Goal: Information Seeking & Learning: Find specific fact

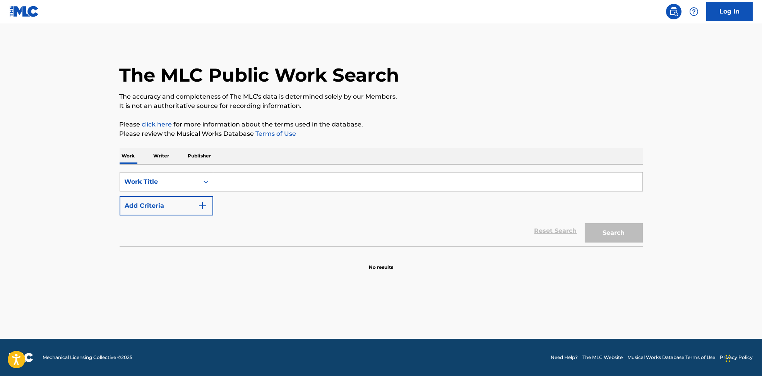
click at [203, 201] on img "Search Form" at bounding box center [202, 205] width 9 height 9
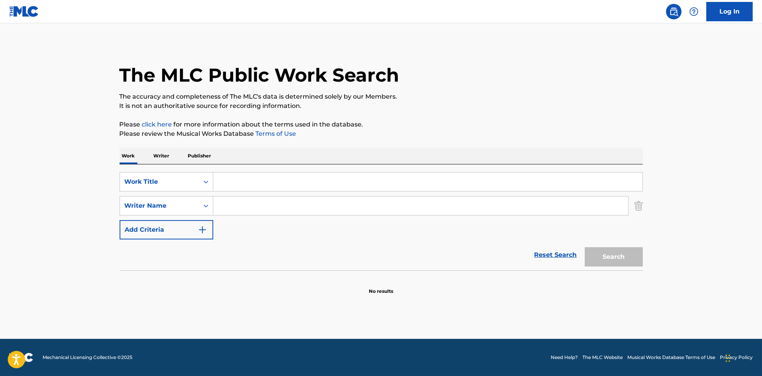
click at [239, 206] on input "Search Form" at bounding box center [420, 206] width 415 height 19
paste input "ack [PERSON_NAME]"
type input "ack [PERSON_NAME]"
click at [271, 180] on input "Search Form" at bounding box center [427, 182] width 429 height 19
paste input "Familiar Patterns PUP"
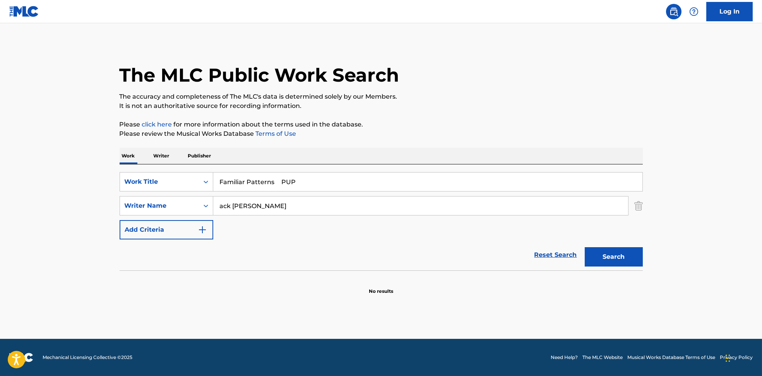
drag, startPoint x: 336, startPoint y: 179, endPoint x: 479, endPoint y: 113, distance: 157.1
click at [428, 167] on div "SearchWithCriteria6810af65-3269-4f1c-99b2-c66b6a334c3d Work Title Familiar Patt…" at bounding box center [382, 218] width 524 height 106
type input "Familiar Patterns"
click at [478, 108] on p "It is not an authoritative source for recording information." at bounding box center [382, 105] width 524 height 9
drag, startPoint x: 230, startPoint y: 204, endPoint x: 197, endPoint y: 217, distance: 35.8
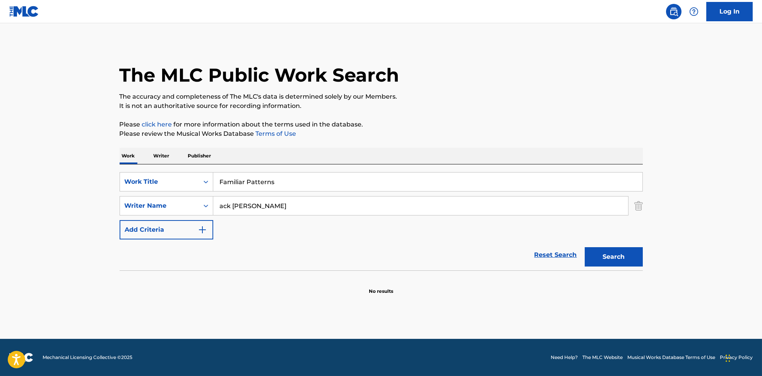
click at [193, 207] on div "SearchWithCriteria594c747f-7121-4f51-88ee-f24a471e32c2 Writer Name ack [PERSON_…" at bounding box center [382, 205] width 524 height 19
click at [585, 254] on button "Search" at bounding box center [614, 256] width 58 height 19
click at [597, 257] on div "Search" at bounding box center [612, 255] width 62 height 31
click at [597, 257] on button "Search" at bounding box center [614, 256] width 58 height 19
drag, startPoint x: 266, startPoint y: 208, endPoint x: 184, endPoint y: 206, distance: 82.5
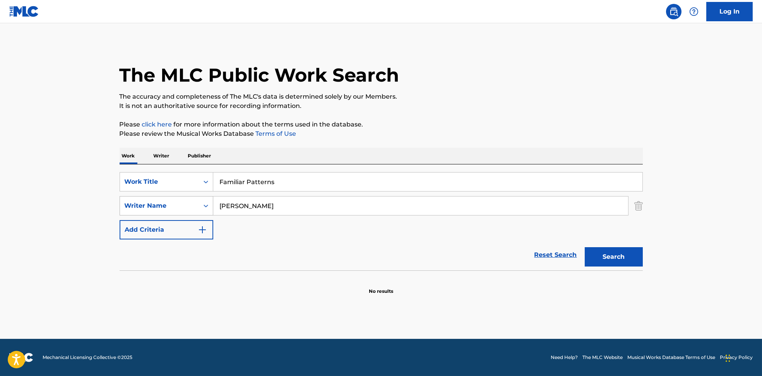
click at [184, 206] on div "SearchWithCriteria594c747f-7121-4f51-88ee-f24a471e32c2 Writer Name [PERSON_NAME]" at bounding box center [382, 205] width 524 height 19
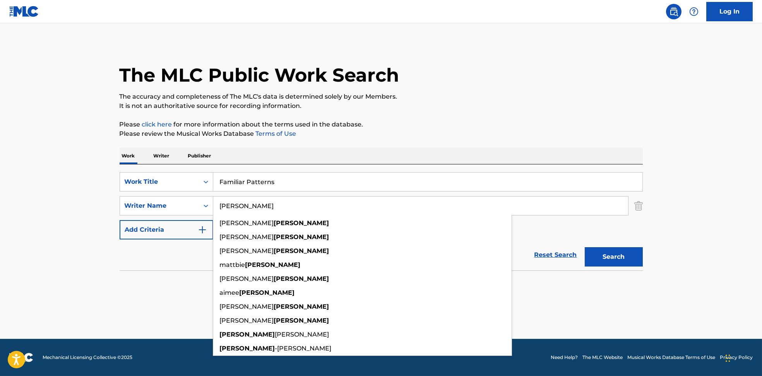
type input "[PERSON_NAME]"
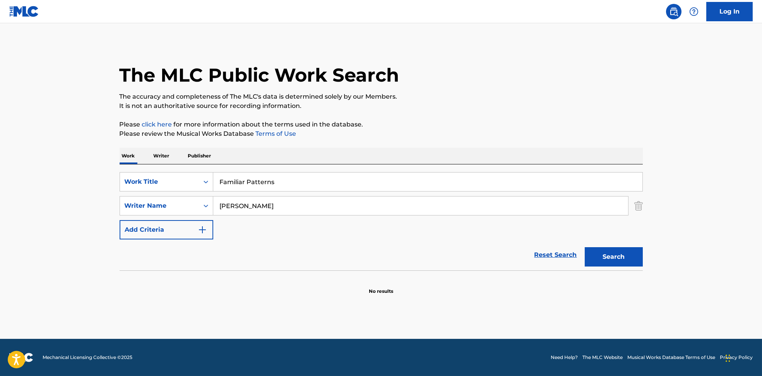
click at [601, 254] on button "Search" at bounding box center [614, 256] width 58 height 19
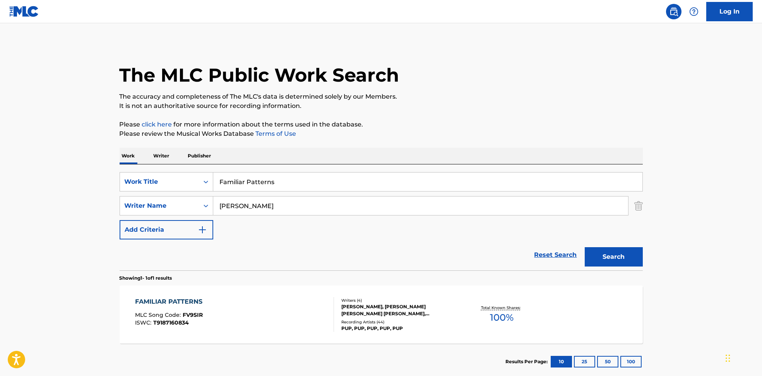
click at [292, 309] on div "FAMILIAR PATTERNS MLC Song Code : FV9SIR ISWC : T9187160834" at bounding box center [234, 314] width 199 height 35
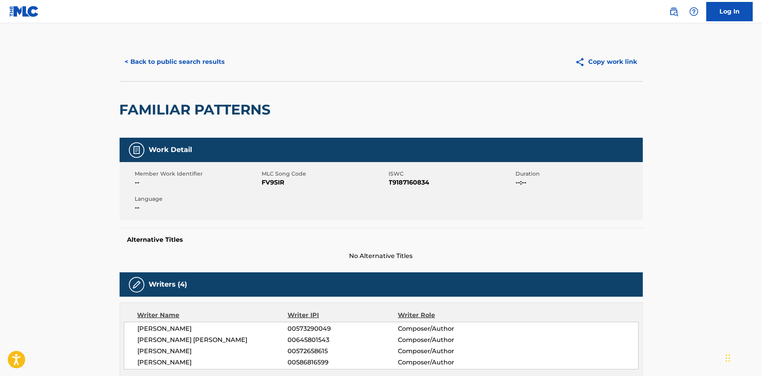
click at [278, 182] on span "FV9SIR" at bounding box center [324, 182] width 125 height 9
copy span "FV9SIR"
drag, startPoint x: 187, startPoint y: 57, endPoint x: 190, endPoint y: 67, distance: 10.9
click at [190, 67] on button "< Back to public search results" at bounding box center [175, 61] width 111 height 19
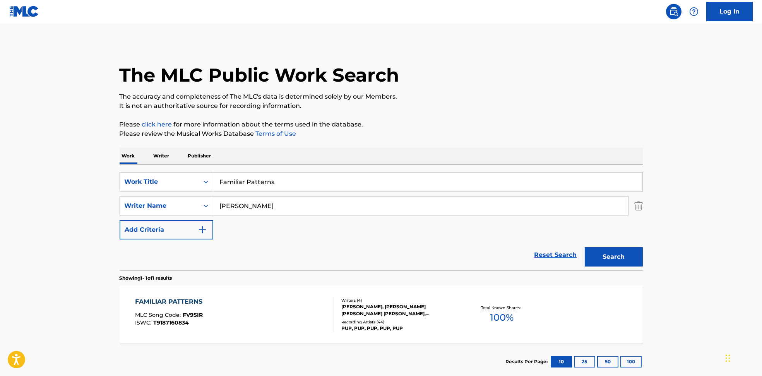
click at [268, 318] on div "FAMILIAR PATTERNS MLC Song Code : FV9SIR ISWC : T9187160834" at bounding box center [234, 314] width 199 height 35
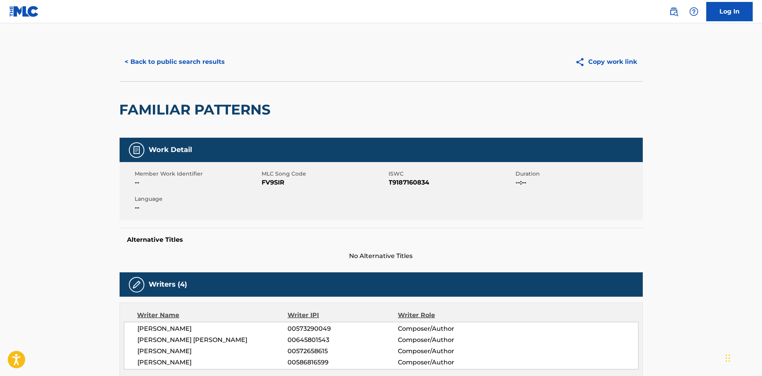
click at [172, 331] on span "[PERSON_NAME]" at bounding box center [213, 329] width 150 height 9
copy div "[PERSON_NAME]"
click at [173, 336] on span "[PERSON_NAME] [PERSON_NAME]" at bounding box center [213, 340] width 150 height 9
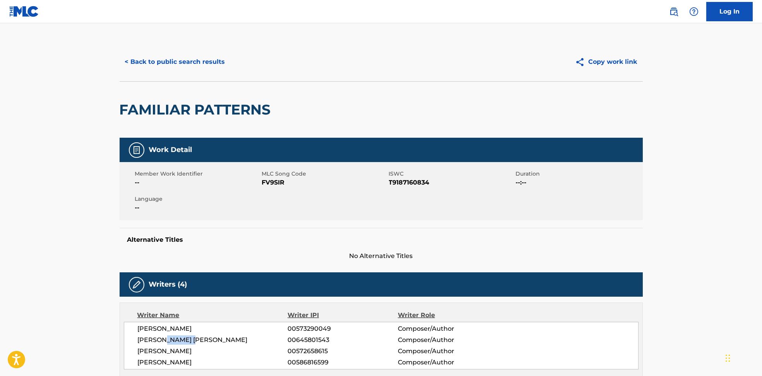
click at [173, 336] on span "[PERSON_NAME] [PERSON_NAME]" at bounding box center [213, 340] width 150 height 9
copy div "[PERSON_NAME] [PERSON_NAME]"
click at [175, 350] on span "[PERSON_NAME]" at bounding box center [213, 351] width 150 height 9
click at [176, 353] on span "[PERSON_NAME]" at bounding box center [213, 351] width 150 height 9
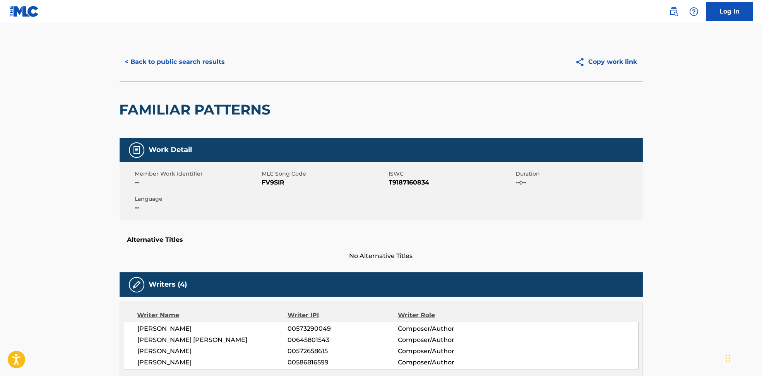
click at [176, 353] on span "[PERSON_NAME]" at bounding box center [213, 351] width 150 height 9
copy div "[PERSON_NAME]"
click at [187, 361] on span "[PERSON_NAME]" at bounding box center [213, 362] width 150 height 9
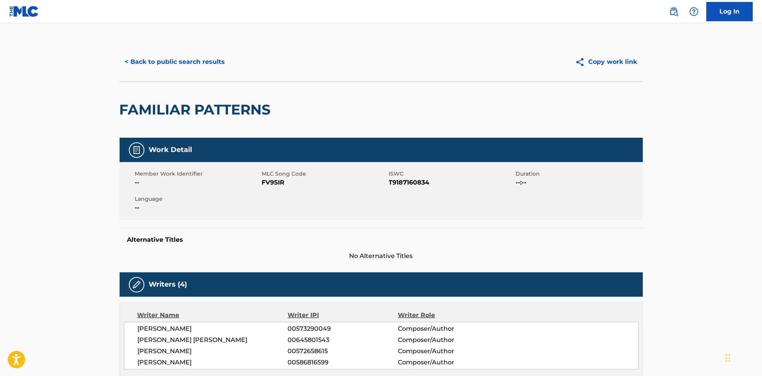
click at [187, 361] on span "[PERSON_NAME]" at bounding box center [213, 362] width 150 height 9
copy div "[PERSON_NAME]"
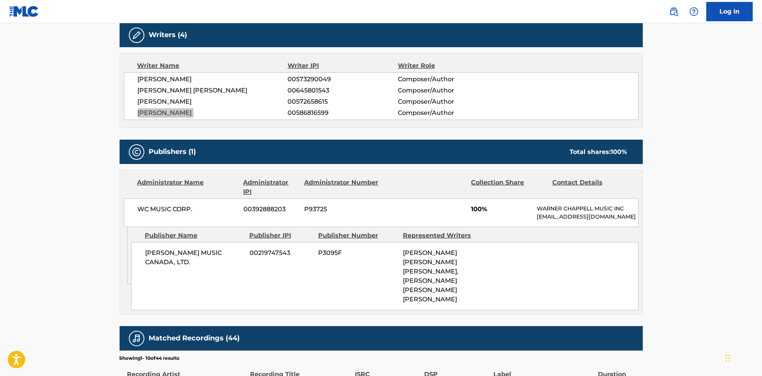
scroll to position [361, 0]
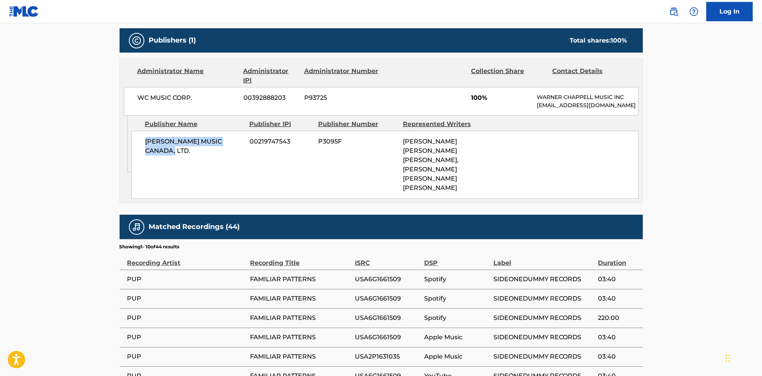
drag, startPoint x: 139, startPoint y: 147, endPoint x: 159, endPoint y: 162, distance: 24.6
click at [159, 162] on div "[PERSON_NAME] MUSIC CANADA, LTD. 00219747543 P3095F [PERSON_NAME] [PERSON_NAME]…" at bounding box center [385, 165] width 508 height 68
copy span "[PERSON_NAME] MUSIC CANADA, LTD."
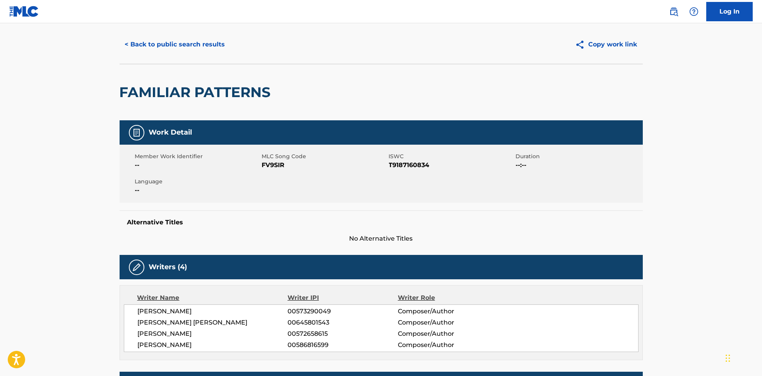
scroll to position [0, 0]
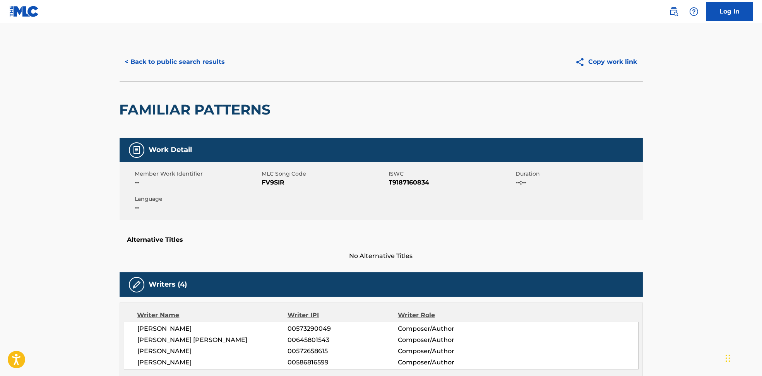
click at [163, 69] on button "< Back to public search results" at bounding box center [175, 61] width 111 height 19
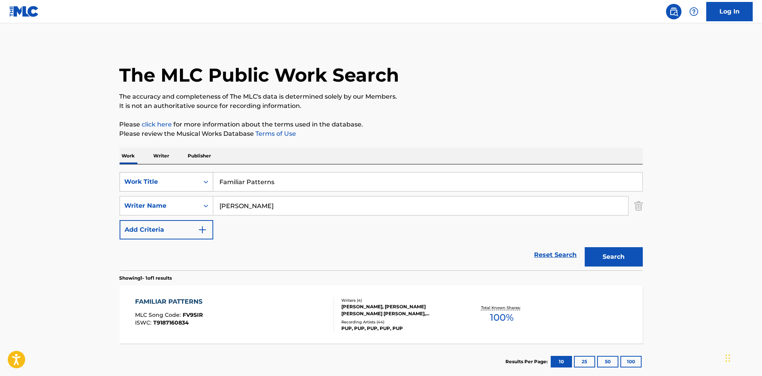
drag, startPoint x: 209, startPoint y: 182, endPoint x: 209, endPoint y: 188, distance: 5.8
click at [177, 182] on div "SearchWithCriteria6810af65-3269-4f1c-99b2-c66b6a334c3d Work Title Familiar Patt…" at bounding box center [382, 181] width 524 height 19
paste input "DVP"
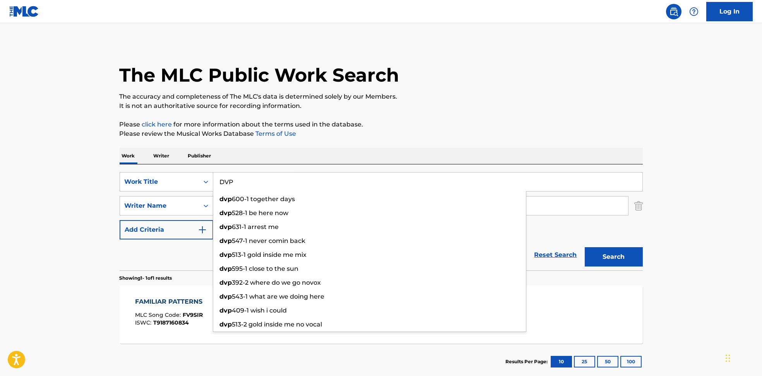
type input "DVP"
click at [615, 256] on button "Search" at bounding box center [614, 256] width 58 height 19
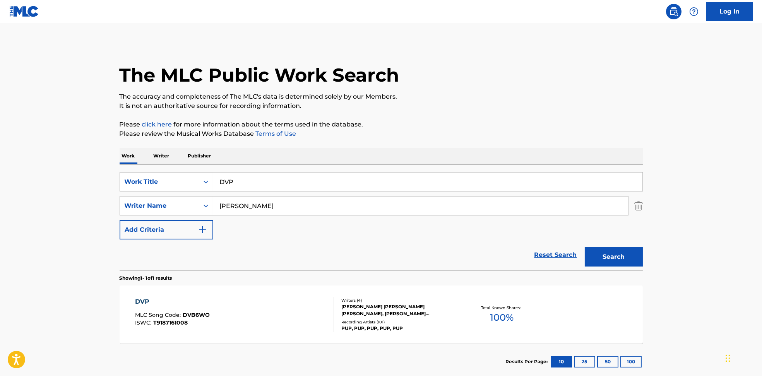
click at [275, 297] on div "DVP MLC Song Code : DVB6WO ISWC : T9187161008" at bounding box center [234, 314] width 199 height 35
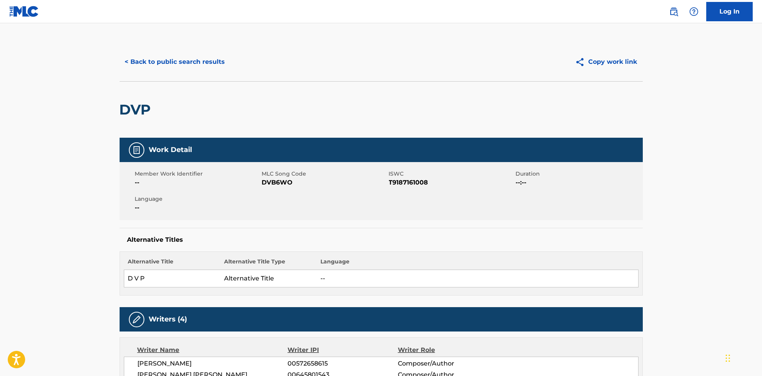
click at [276, 181] on span "DVB6WO" at bounding box center [324, 182] width 125 height 9
copy span "DVB6WO"
click at [154, 57] on button "< Back to public search results" at bounding box center [175, 61] width 111 height 19
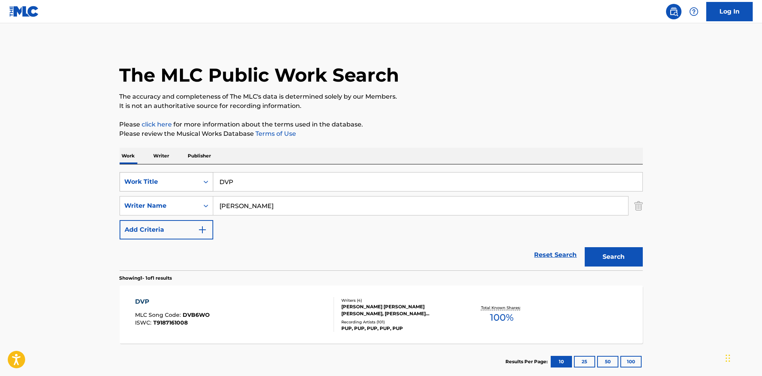
drag, startPoint x: 269, startPoint y: 180, endPoint x: 166, endPoint y: 177, distance: 103.5
click at [166, 177] on div "SearchWithCriteria6810af65-3269-4f1c-99b2-c66b6a334c3d Work Title DVP" at bounding box center [382, 181] width 524 height 19
paste input "Sleep In The Heat"
type input "Sleep In The Heat"
click at [623, 261] on button "Search" at bounding box center [614, 256] width 58 height 19
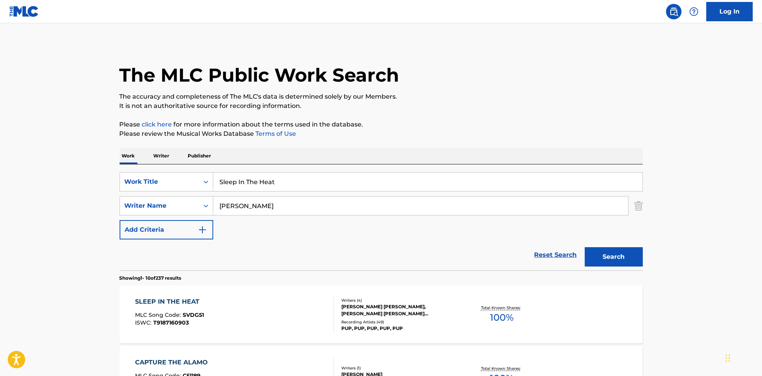
click at [261, 320] on div "SLEEP IN THE HEAT MLC Song Code : SVDG51 ISWC : T9187160903" at bounding box center [234, 314] width 199 height 35
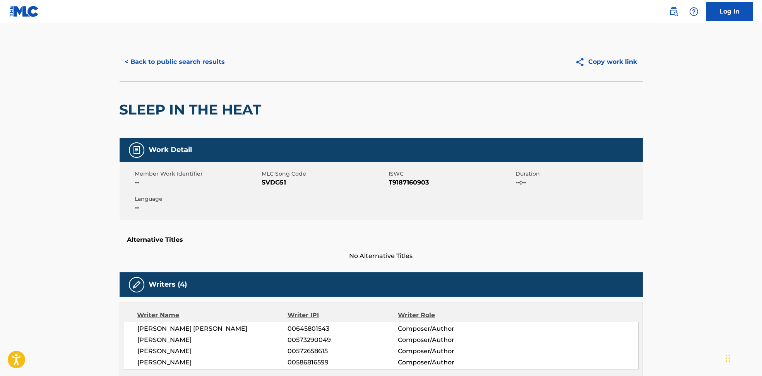
drag, startPoint x: 261, startPoint y: 320, endPoint x: 274, endPoint y: 185, distance: 135.4
click at [274, 185] on span "SVDG51" at bounding box center [324, 182] width 125 height 9
copy span "SVDG51"
click at [211, 59] on button "< Back to public search results" at bounding box center [175, 61] width 111 height 19
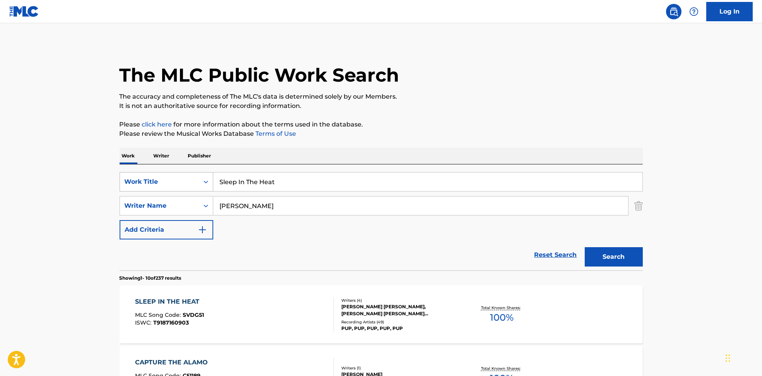
drag, startPoint x: 270, startPoint y: 182, endPoint x: 168, endPoint y: 185, distance: 102.3
click at [168, 185] on div "SearchWithCriteria6810af65-3269-4f1c-99b2-c66b6a334c3d Work Title Sleep In The …" at bounding box center [382, 181] width 524 height 19
paste input "My Life Is Over and I Couldn't Be Happier"
type input "My Life Is Over and I Couldn't Be Happier"
click at [612, 264] on button "Search" at bounding box center [614, 256] width 58 height 19
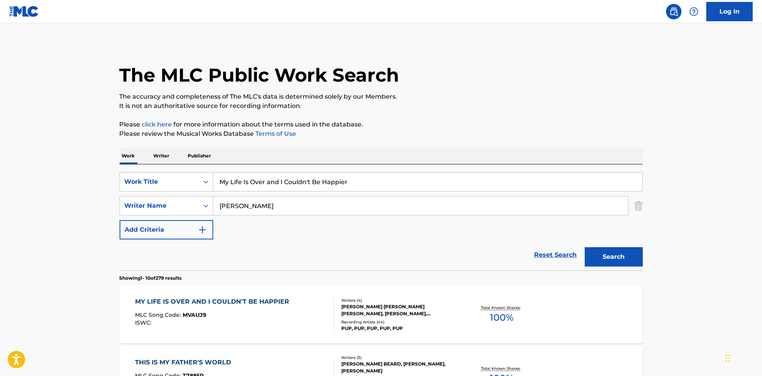
click at [211, 314] on div "MLC Song Code : MVAUJ9" at bounding box center [214, 317] width 158 height 8
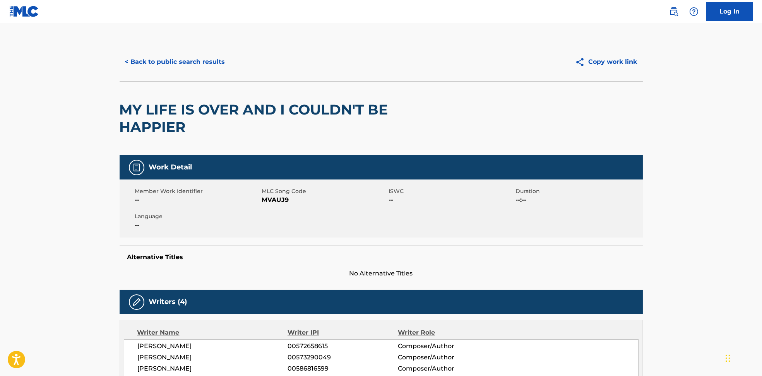
click at [269, 206] on div "Member Work Identifier -- MLC Song Code MVAUJ9 ISWC -- Duration --:-- Language …" at bounding box center [382, 209] width 524 height 58
click at [268, 205] on div "Member Work Identifier -- MLC Song Code MVAUJ9 ISWC -- Duration --:-- Language …" at bounding box center [382, 209] width 524 height 58
copy span "MVAUJ9"
click at [150, 53] on button "< Back to public search results" at bounding box center [175, 61] width 111 height 19
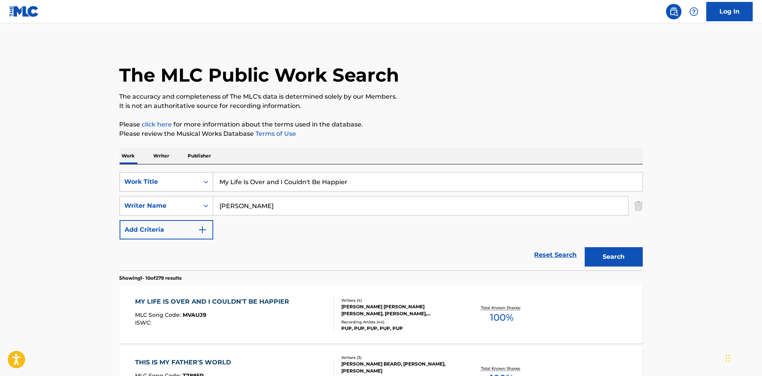
drag, startPoint x: 380, startPoint y: 179, endPoint x: 134, endPoint y: 184, distance: 246.3
click at [134, 184] on div "SearchWithCriteria6810af65-3269-4f1c-99b2-c66b6a334c3d Work Title My Life Is Ov…" at bounding box center [382, 181] width 524 height 19
paste input "Can't Win"
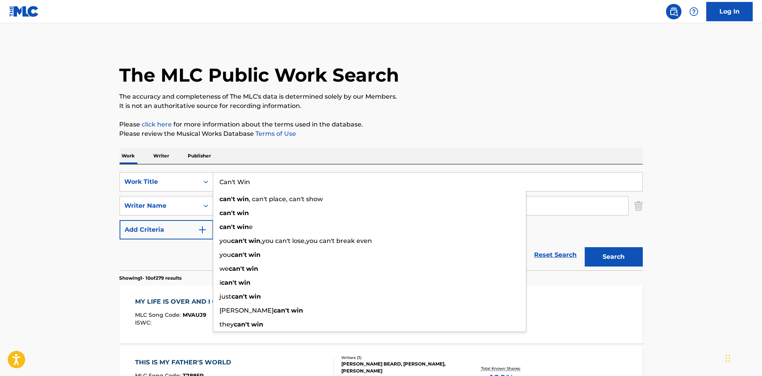
type input "Can't Win"
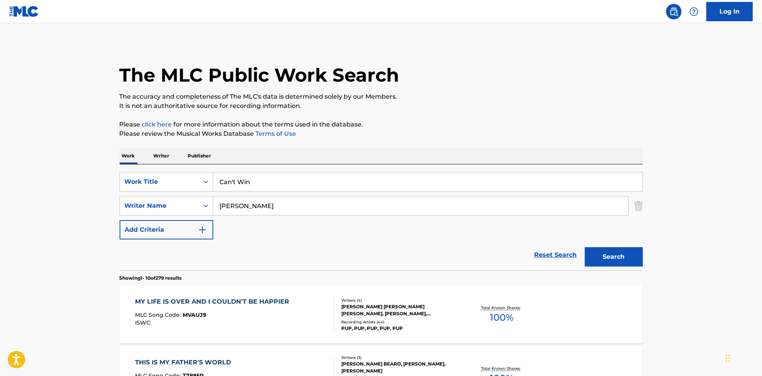
click at [623, 259] on button "Search" at bounding box center [614, 256] width 58 height 19
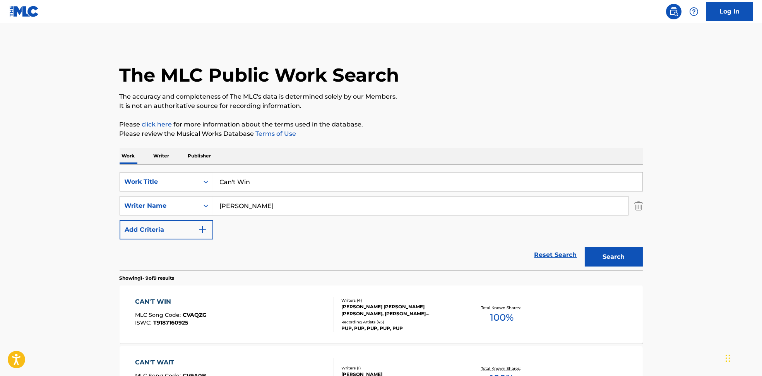
click at [215, 318] on div "CAN'T WIN MLC Song Code : CVAQZG ISWC : T9187160925" at bounding box center [234, 314] width 199 height 35
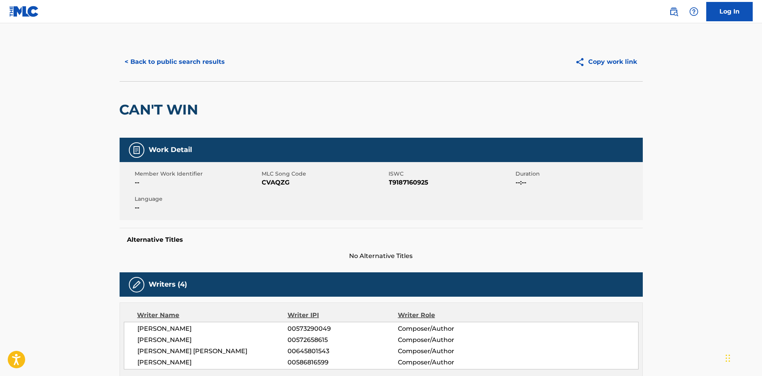
click at [264, 183] on span "CVAQZG" at bounding box center [324, 182] width 125 height 9
copy span "CVAQZG"
click at [189, 70] on button "< Back to public search results" at bounding box center [175, 61] width 111 height 19
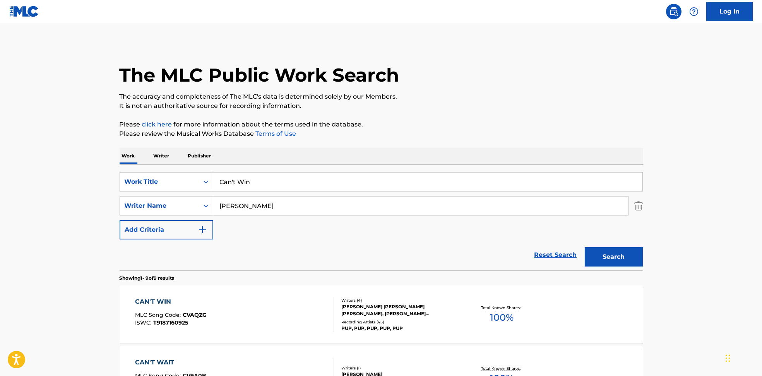
drag, startPoint x: 290, startPoint y: 184, endPoint x: 237, endPoint y: 208, distance: 57.5
click at [161, 184] on div "SearchWithCriteria6810af65-3269-4f1c-99b2-c66b6a334c3d Work Title Can't Win" at bounding box center [382, 181] width 524 height 19
paste input "Factories"
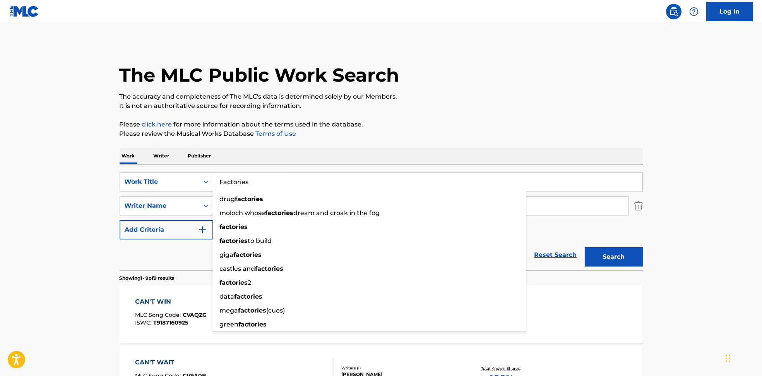
type input "Factories"
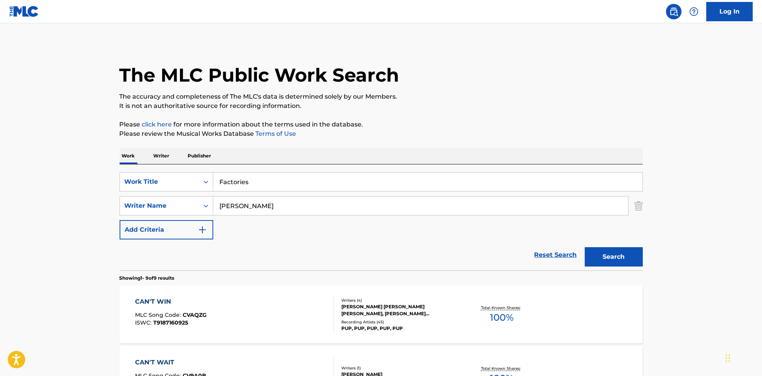
click at [599, 253] on button "Search" at bounding box center [614, 256] width 58 height 19
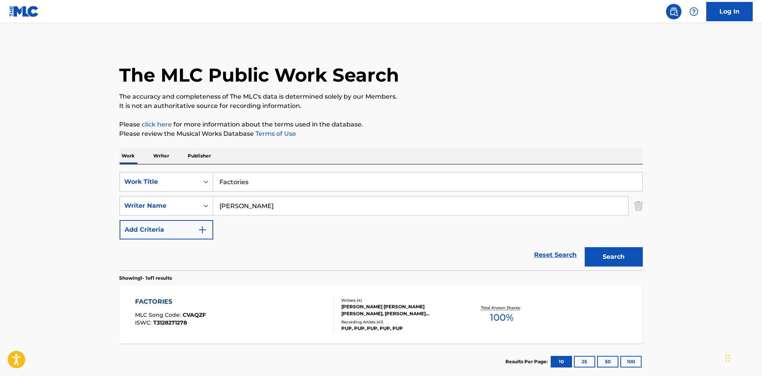
click at [256, 313] on div "FACTORIES MLC Song Code : CVAQZF ISWC : T3128271278" at bounding box center [234, 314] width 199 height 35
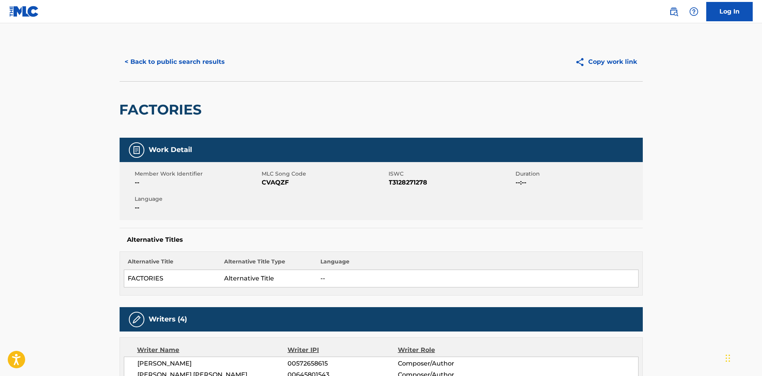
click at [264, 182] on span "CVAQZF" at bounding box center [324, 182] width 125 height 9
click at [185, 60] on button "< Back to public search results" at bounding box center [175, 61] width 111 height 19
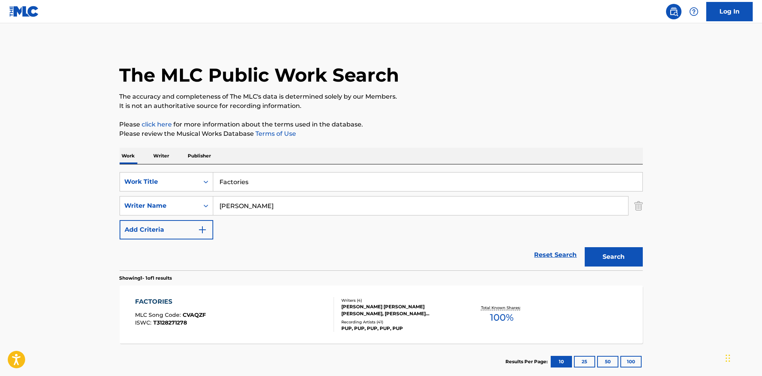
drag, startPoint x: 271, startPoint y: 181, endPoint x: 219, endPoint y: 189, distance: 52.5
click at [211, 182] on div "SearchWithCriteria6810af65-3269-4f1c-99b2-c66b6a334c3d Work Title Factories" at bounding box center [382, 181] width 524 height 19
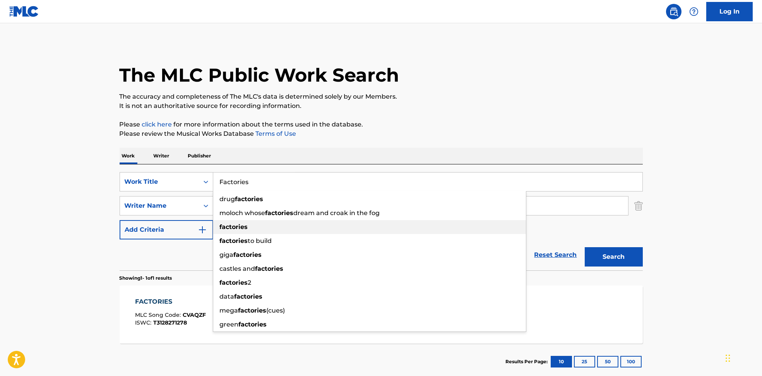
paste input "Yukon"
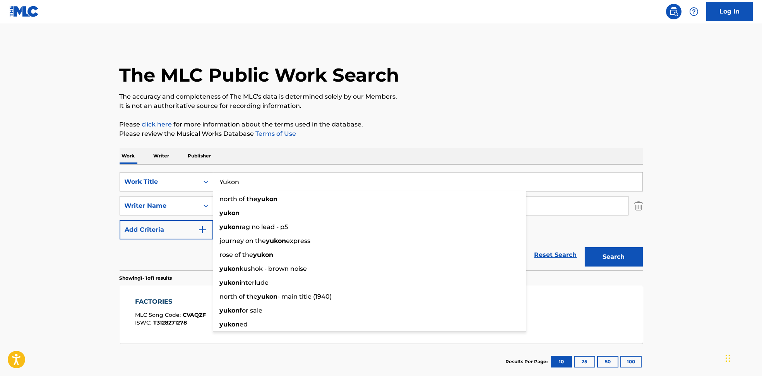
type input "Yukon"
click at [628, 259] on button "Search" at bounding box center [614, 256] width 58 height 19
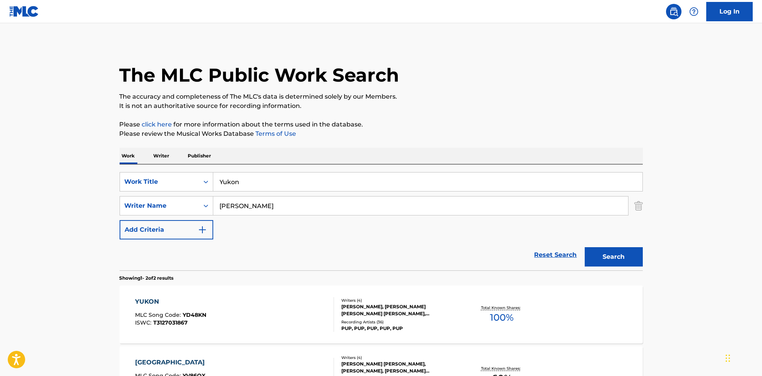
click at [267, 309] on div "YUKON MLC Song Code : YD48KN ISWC : T3127031867" at bounding box center [234, 314] width 199 height 35
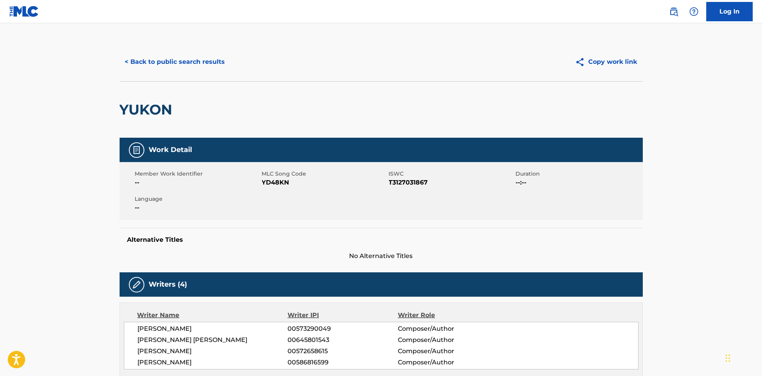
click at [282, 181] on span "YD48KN" at bounding box center [324, 182] width 125 height 9
click at [164, 64] on button "< Back to public search results" at bounding box center [175, 61] width 111 height 19
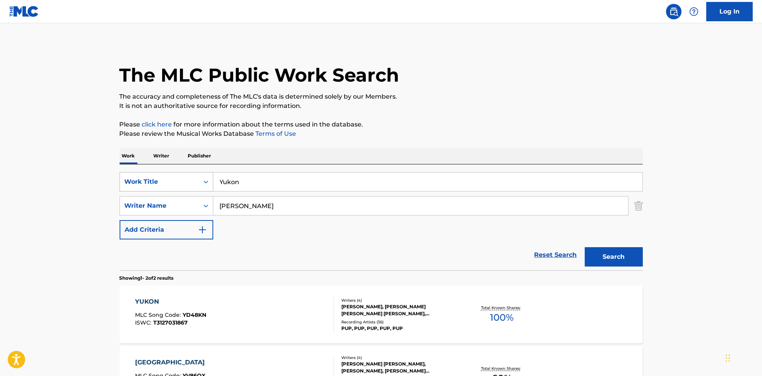
click at [185, 180] on div "SearchWithCriteria6810af65-3269-4f1c-99b2-c66b6a334c3d Work Title Yukon" at bounding box center [382, 181] width 524 height 19
paste input "A.M. 180"
click at [622, 262] on button "Search" at bounding box center [614, 256] width 58 height 19
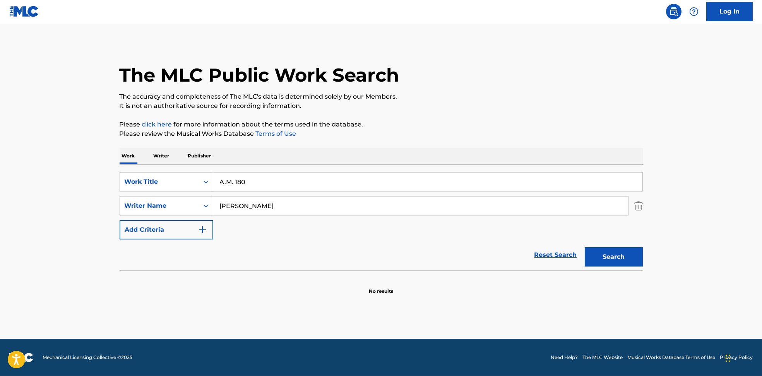
drag, startPoint x: 635, startPoint y: 256, endPoint x: 378, endPoint y: 213, distance: 260.4
click at [635, 256] on button "Search" at bounding box center [614, 256] width 58 height 19
drag, startPoint x: 248, startPoint y: 189, endPoint x: 158, endPoint y: 189, distance: 90.6
click at [158, 189] on div "SearchWithCriteria6810af65-3269-4f1c-99b2-c66b6a334c3d Work Title A.M. 180" at bounding box center [382, 181] width 524 height 19
paste input "naphylaxis"
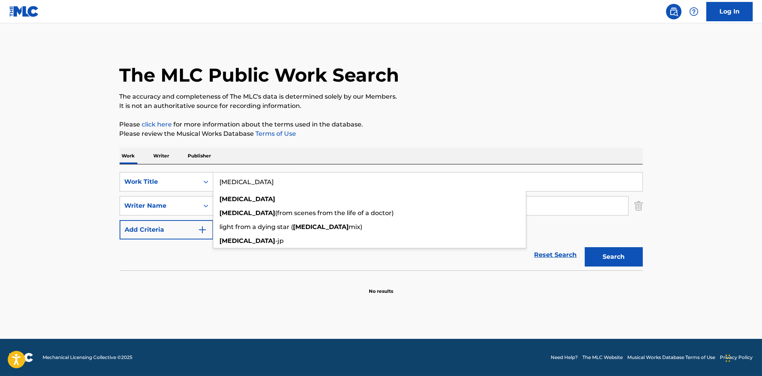
type input "[MEDICAL_DATA]"
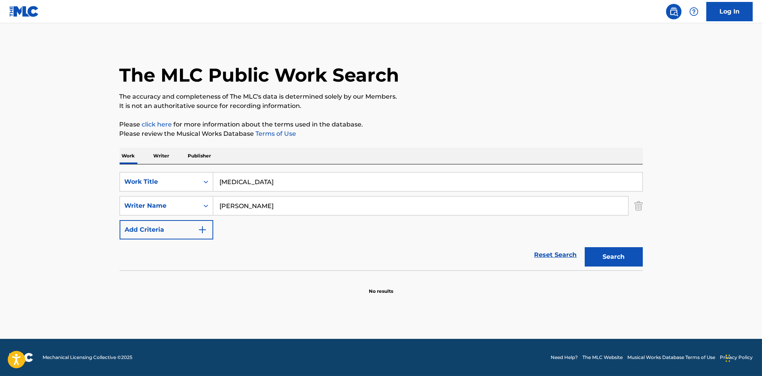
click at [623, 254] on button "Search" at bounding box center [614, 256] width 58 height 19
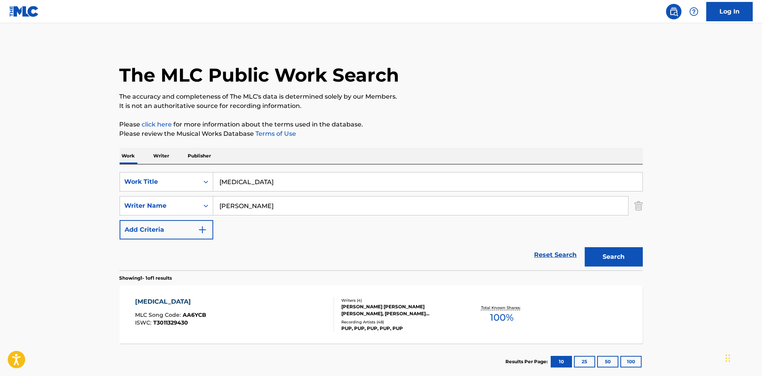
click at [267, 323] on div "[MEDICAL_DATA] MLC Song Code : AA6YCB ISWC : T3011329430" at bounding box center [234, 314] width 199 height 35
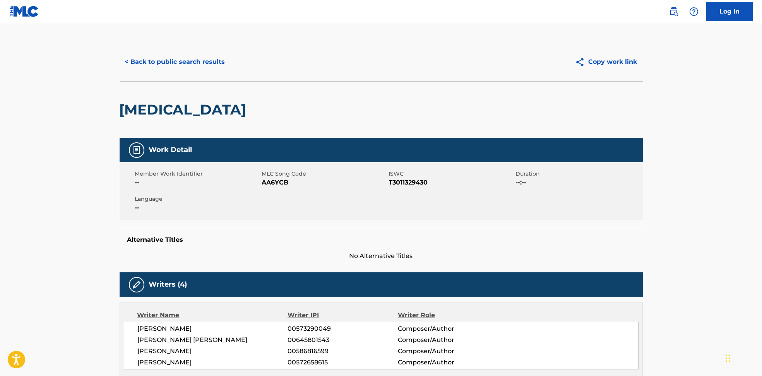
click at [278, 182] on span "AA6YCB" at bounding box center [324, 182] width 125 height 9
click at [179, 61] on button "< Back to public search results" at bounding box center [175, 61] width 111 height 19
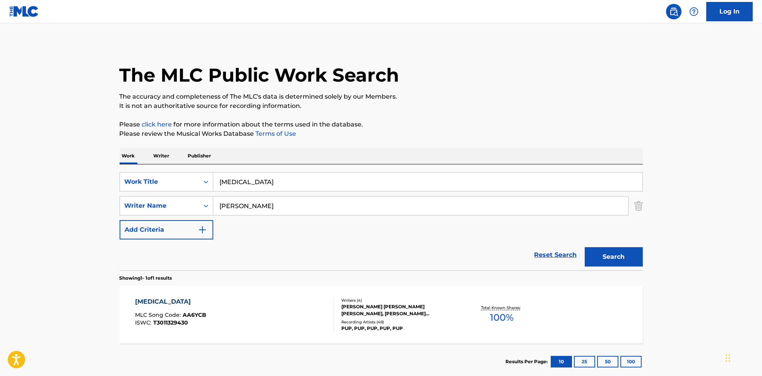
drag, startPoint x: 305, startPoint y: 205, endPoint x: 313, endPoint y: 186, distance: 20.6
click at [109, 223] on main "The MLC Public Work Search The accuracy and completeness of The MLC's data is d…" at bounding box center [381, 203] width 762 height 361
paste input "[PERSON_NAME]"
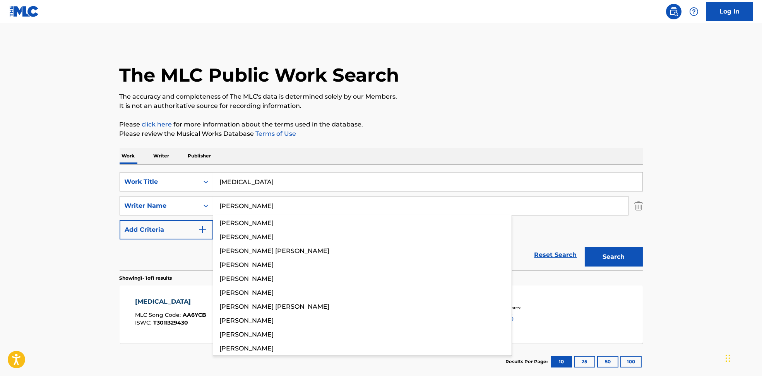
type input "[PERSON_NAME]"
drag, startPoint x: 328, startPoint y: 174, endPoint x: 155, endPoint y: 175, distance: 173.1
click at [155, 175] on div "SearchWithCriteria6810af65-3269-4f1c-99b2-c66b6a334c3d Work Title [MEDICAL_DATA]" at bounding box center [382, 181] width 524 height 19
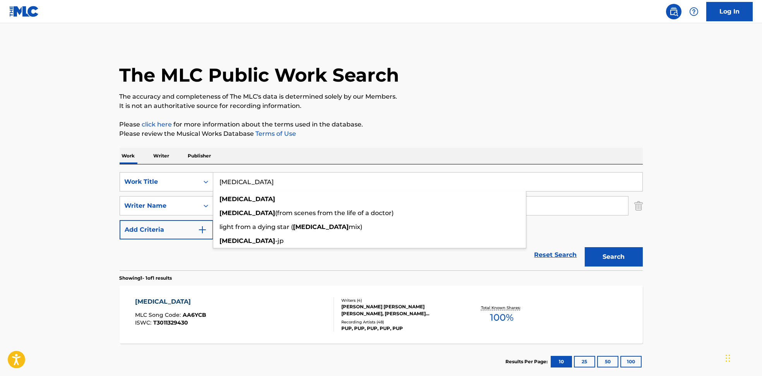
paste input "A.M. 180 PUP"
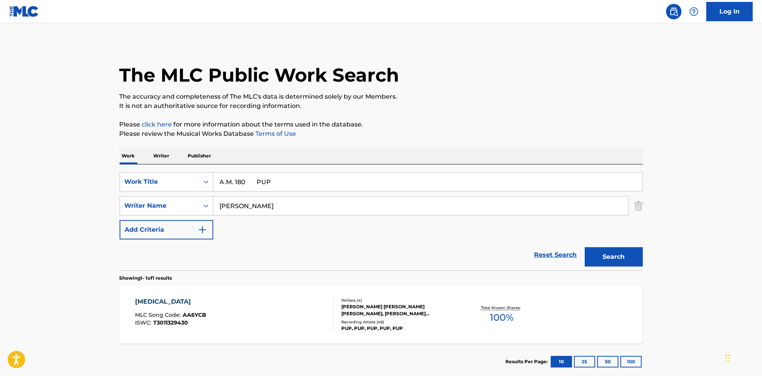
drag, startPoint x: 268, startPoint y: 184, endPoint x: 637, endPoint y: 149, distance: 371.0
click at [613, 160] on div "Work Writer Publisher SearchWithCriteria6810af65-3269-4f1c-99b2-c66b6a334c3d Wo…" at bounding box center [382, 264] width 524 height 232
type input "A.M. 180"
click at [609, 110] on div "The MLC Public Work Search The accuracy and completeness of The MLC's data is d…" at bounding box center [381, 212] width 542 height 338
click at [625, 260] on button "Search" at bounding box center [614, 256] width 58 height 19
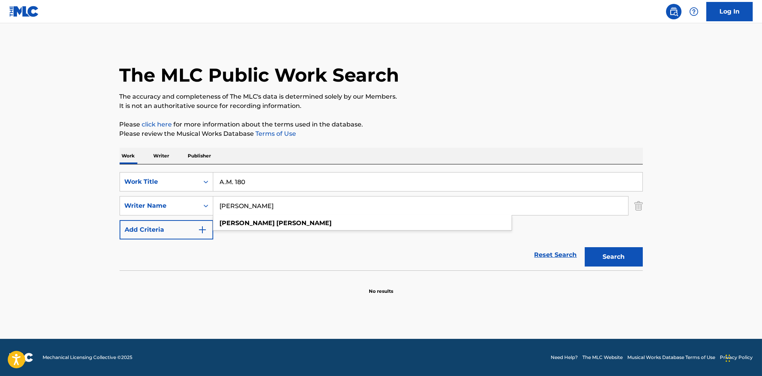
drag, startPoint x: 277, startPoint y: 208, endPoint x: 77, endPoint y: 206, distance: 199.8
click at [113, 206] on div "The MLC Public Work Search The accuracy and completeness of The MLC's data is d…" at bounding box center [381, 169] width 542 height 252
click at [585, 247] on button "Search" at bounding box center [614, 256] width 58 height 19
drag, startPoint x: 273, startPoint y: 212, endPoint x: 177, endPoint y: 210, distance: 95.7
click at [177, 210] on div "SearchWithCriteria594c747f-7121-4f51-88ee-f24a471e32c2 Writer Name [PERSON_NAME…" at bounding box center [382, 205] width 524 height 19
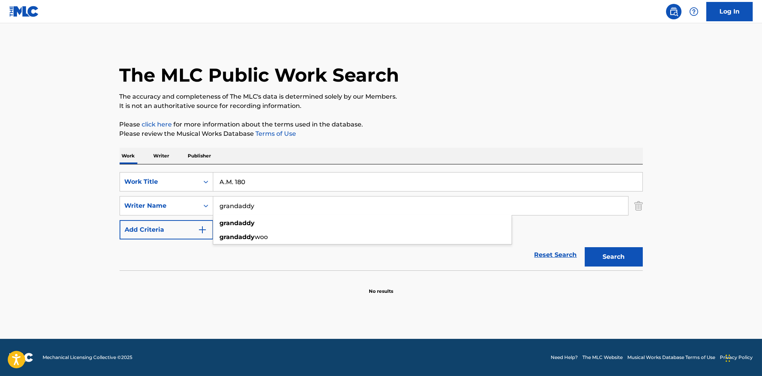
paste input "Think I Might Honey Bxb"
type input "Think I Might Honey Bxby"
drag, startPoint x: 286, startPoint y: 195, endPoint x: 155, endPoint y: 193, distance: 130.9
click at [155, 193] on div "SearchWithCriteria6810af65-3269-4f1c-99b2-c66b6a334c3d Work Title A.M. 180 Sear…" at bounding box center [382, 205] width 524 height 67
click at [314, 174] on input "A.M. 180" at bounding box center [427, 182] width 429 height 19
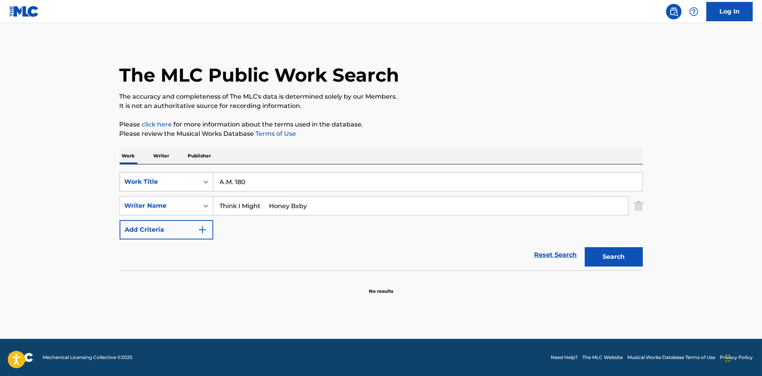
drag, startPoint x: 310, startPoint y: 180, endPoint x: 198, endPoint y: 180, distance: 111.9
click at [198, 180] on div "SearchWithCriteria6810af65-3269-4f1c-99b2-c66b6a334c3d Work Title A.M. 180" at bounding box center [382, 181] width 524 height 19
paste input "Think I Might Honey Bxby"
drag, startPoint x: 275, startPoint y: 180, endPoint x: 505, endPoint y: 169, distance: 230.3
click at [495, 172] on div "Think I Might Honey Bxby" at bounding box center [428, 181] width 430 height 19
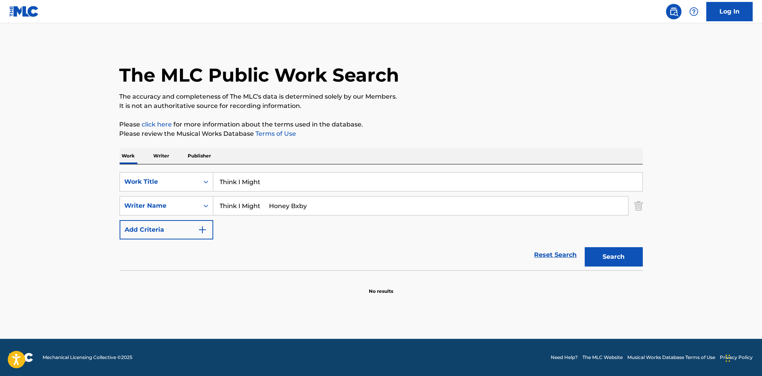
type input "Think I Might"
click at [488, 121] on p "Please click here for more information about the terms used in the database." at bounding box center [382, 124] width 524 height 9
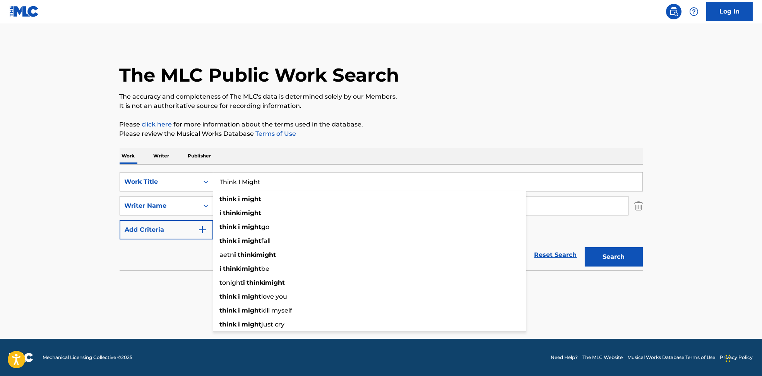
drag, startPoint x: 349, startPoint y: 189, endPoint x: 180, endPoint y: 208, distance: 169.8
click at [180, 208] on div "SearchWithCriteria6810af65-3269-4f1c-99b2-c66b6a334c3d Work Title Think I Might…" at bounding box center [382, 205] width 524 height 67
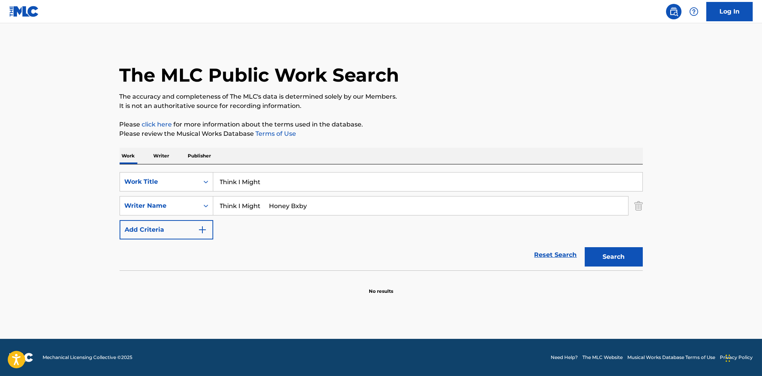
click at [209, 144] on div "The MLC Public Work Search The accuracy and completeness of The MLC's data is d…" at bounding box center [381, 169] width 542 height 252
drag, startPoint x: 321, startPoint y: 212, endPoint x: 176, endPoint y: 212, distance: 144.8
click at [176, 216] on div "SearchWithCriteria6810af65-3269-4f1c-99b2-c66b6a334c3d Work Title Think I Might…" at bounding box center [382, 205] width 524 height 67
paste input "[PERSON_NAME]"
type input "[PERSON_NAME]"
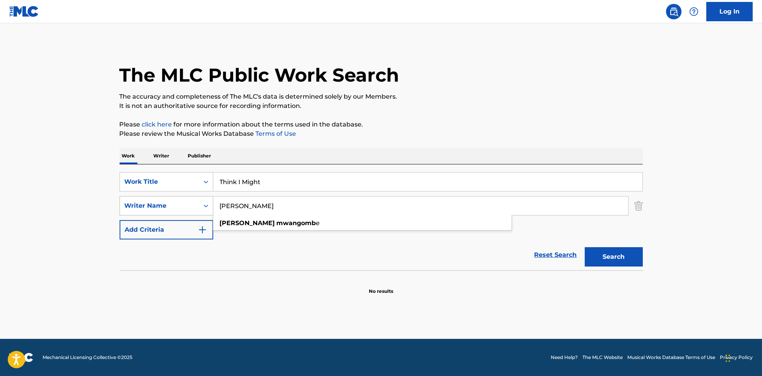
click at [585, 247] on button "Search" at bounding box center [614, 256] width 58 height 19
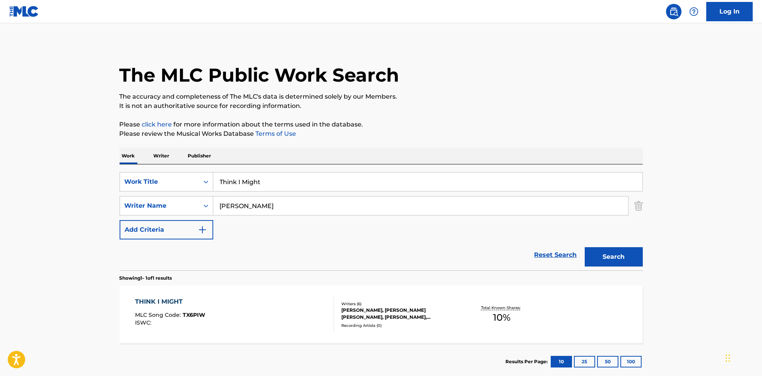
click at [249, 307] on div "THINK I MIGHT MLC Song Code : TX6PIW ISWC :" at bounding box center [234, 314] width 199 height 35
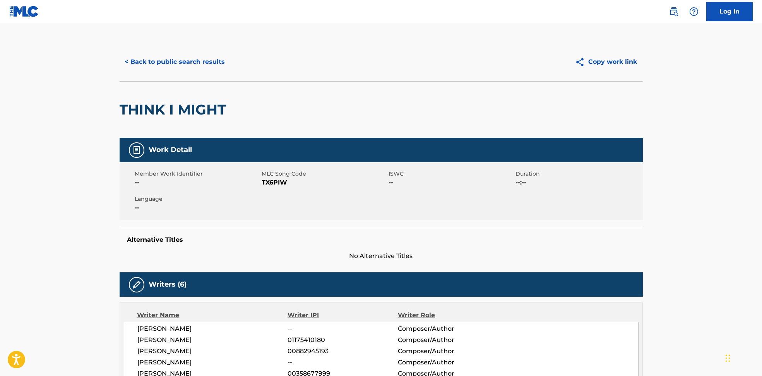
click at [276, 187] on span "TX6PIW" at bounding box center [324, 182] width 125 height 9
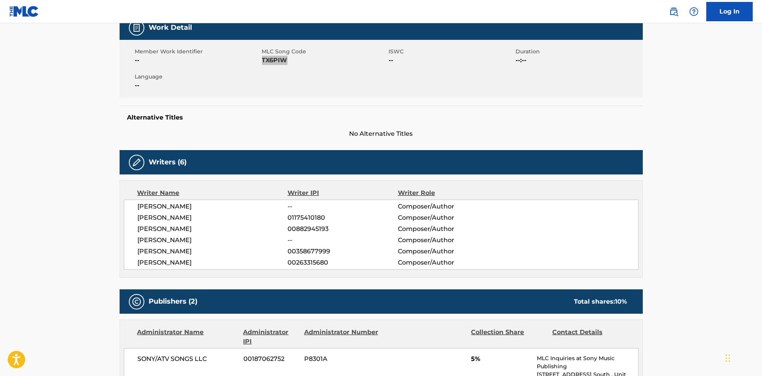
scroll to position [258, 0]
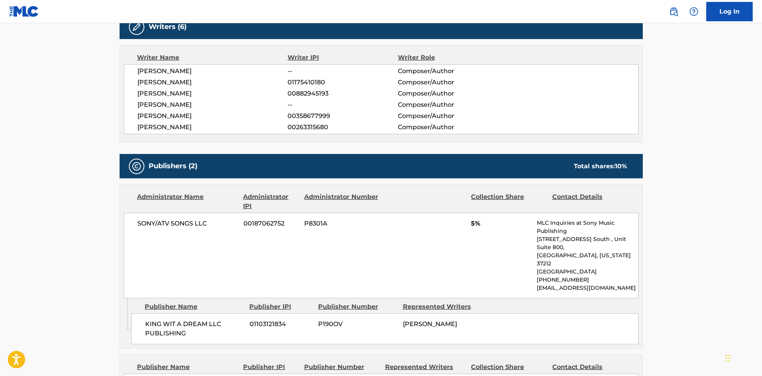
click at [160, 80] on span "[PERSON_NAME]" at bounding box center [213, 82] width 150 height 9
click at [160, 89] on span "[PERSON_NAME]" at bounding box center [213, 93] width 150 height 9
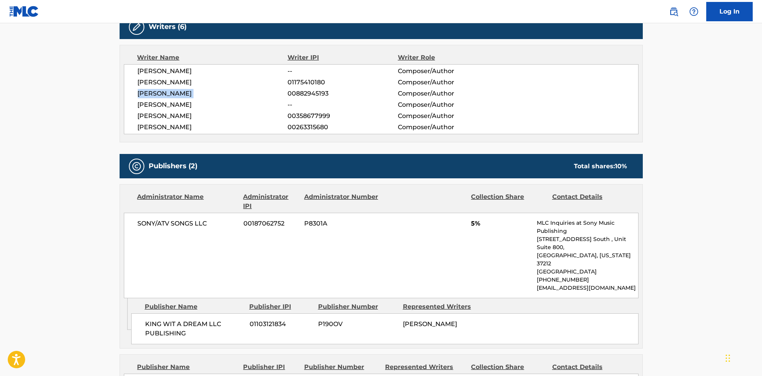
click at [160, 89] on span "[PERSON_NAME]" at bounding box center [213, 93] width 150 height 9
click at [160, 107] on span "[PERSON_NAME]" at bounding box center [213, 104] width 150 height 9
click at [160, 106] on span "[PERSON_NAME]" at bounding box center [213, 104] width 150 height 9
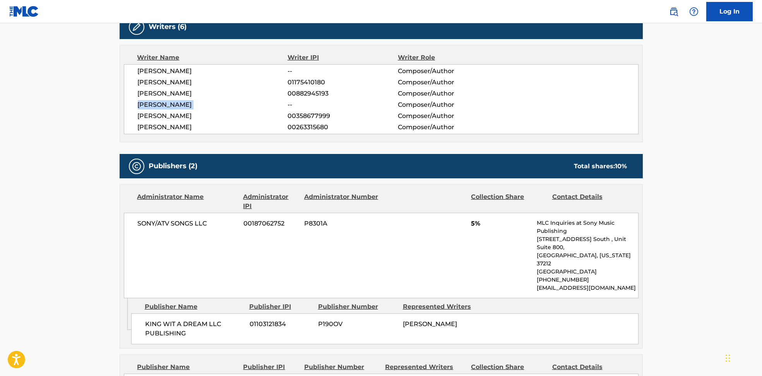
click at [160, 106] on span "[PERSON_NAME]" at bounding box center [213, 104] width 150 height 9
click at [158, 115] on span "[PERSON_NAME]" at bounding box center [213, 116] width 150 height 9
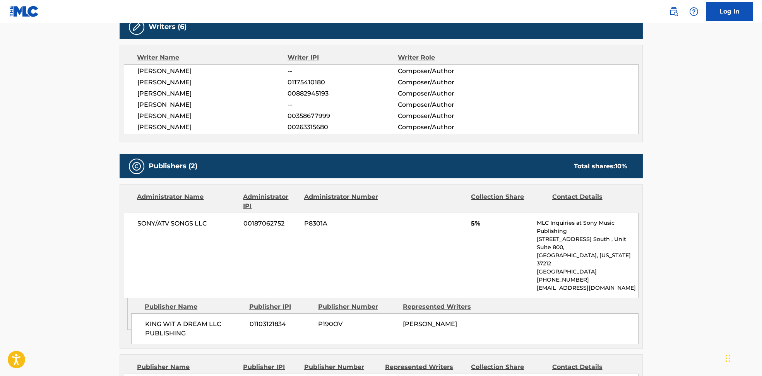
click at [165, 132] on div "[PERSON_NAME] -- Composer/Author [PERSON_NAME] 01175410180 Composer/Author [PER…" at bounding box center [381, 99] width 515 height 70
click at [165, 125] on span "[PERSON_NAME]" at bounding box center [213, 127] width 150 height 9
click at [165, 124] on span "[PERSON_NAME]" at bounding box center [213, 127] width 150 height 9
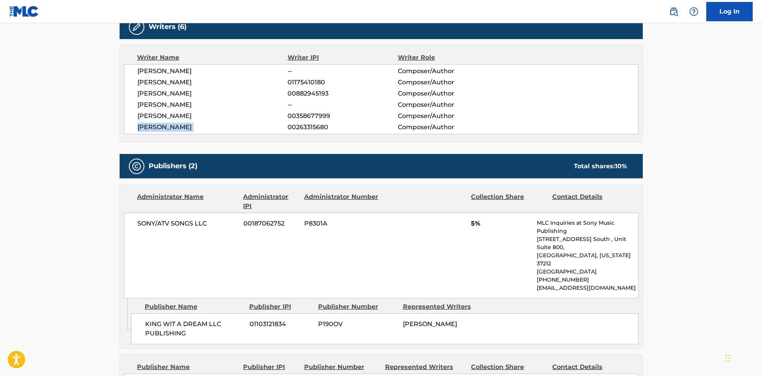
click at [165, 124] on span "[PERSON_NAME]" at bounding box center [213, 127] width 150 height 9
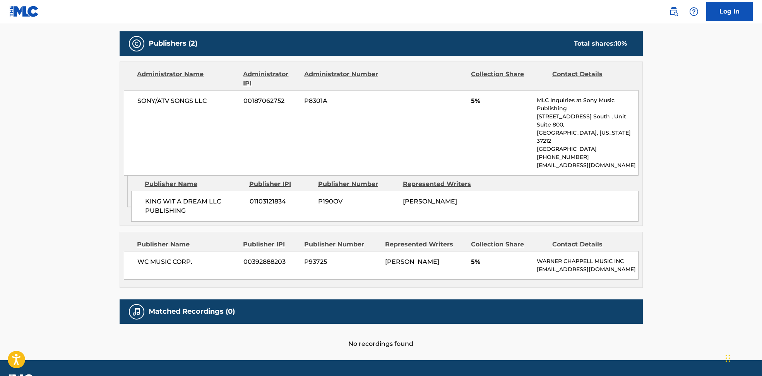
scroll to position [394, 0]
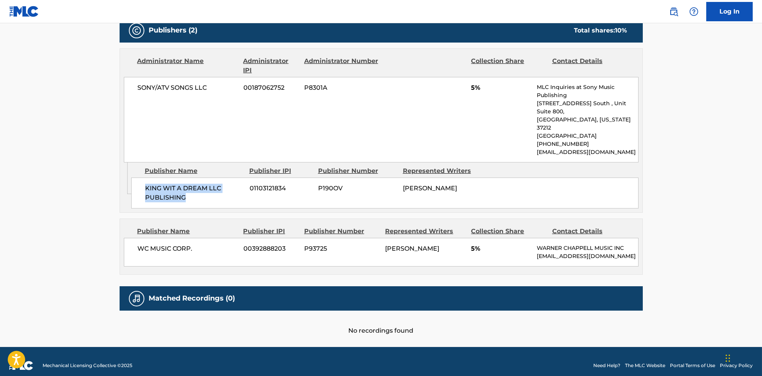
drag, startPoint x: 141, startPoint y: 174, endPoint x: 192, endPoint y: 189, distance: 53.9
click at [192, 189] on div "KING WIT A DREAM LLC PUBLISHING 01103121834 P190OV [PERSON_NAME]" at bounding box center [385, 193] width 508 height 31
drag, startPoint x: 121, startPoint y: 236, endPoint x: 203, endPoint y: 237, distance: 81.7
click at [203, 237] on div "Publisher Name Publisher IPI Publisher Number Represented Writers Collection Sh…" at bounding box center [381, 246] width 523 height 55
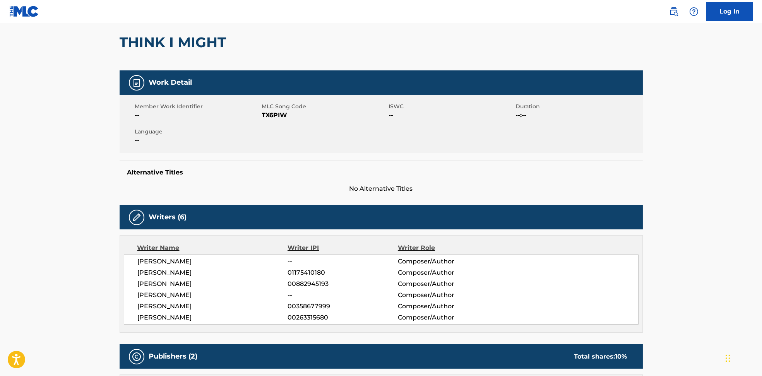
scroll to position [0, 0]
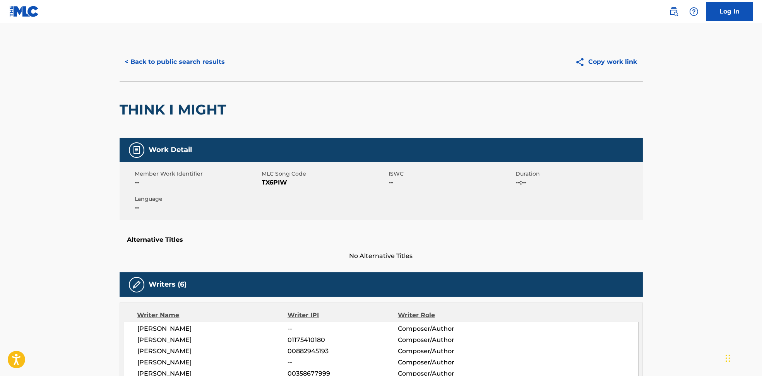
click at [171, 60] on button "< Back to public search results" at bounding box center [175, 61] width 111 height 19
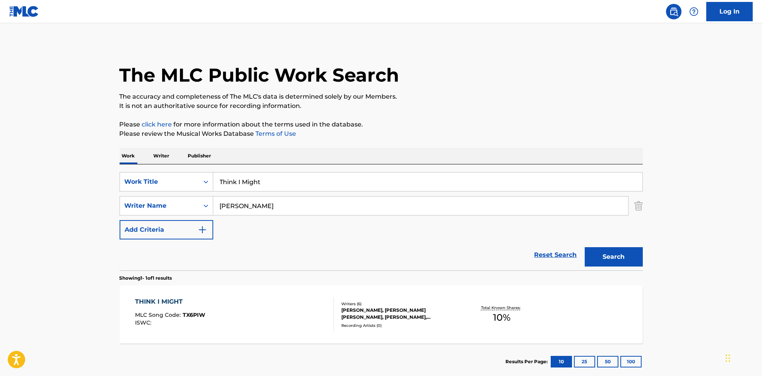
drag, startPoint x: 305, startPoint y: 204, endPoint x: 216, endPoint y: 210, distance: 89.3
click at [216, 210] on input "[PERSON_NAME]" at bounding box center [420, 206] width 415 height 19
paste input "[PERSON_NAME] WayneXavier DotsonYoung Dro"
type input "[PERSON_NAME] WayneXavier DotsonYoung Dro"
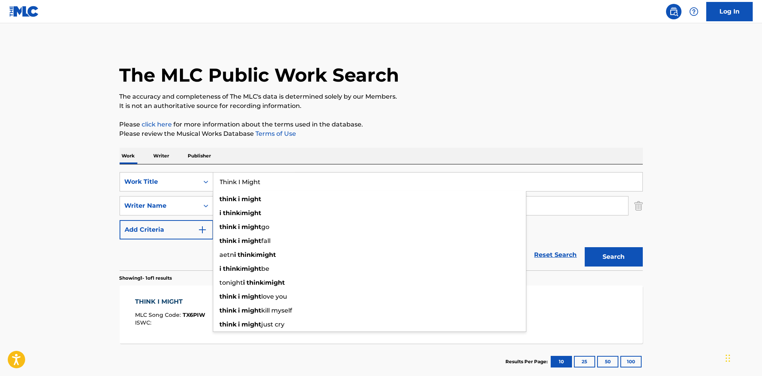
drag, startPoint x: 292, startPoint y: 182, endPoint x: 234, endPoint y: 182, distance: 58.9
click at [234, 182] on input "Think I Might" at bounding box center [427, 182] width 429 height 19
click at [232, 182] on input "Think I Might" at bounding box center [427, 182] width 429 height 19
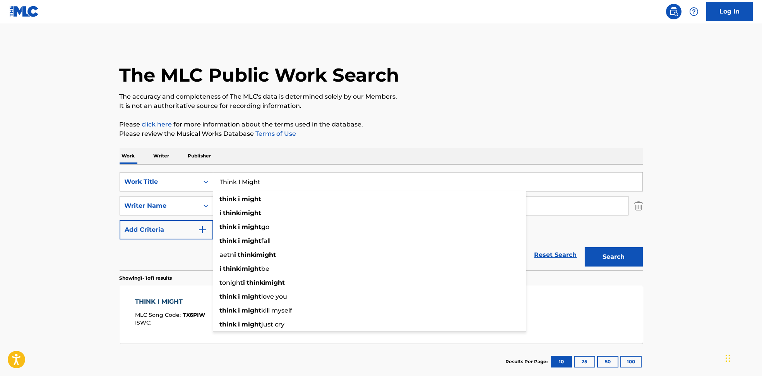
paste input "Stealin All The Swag Metro Boomin"
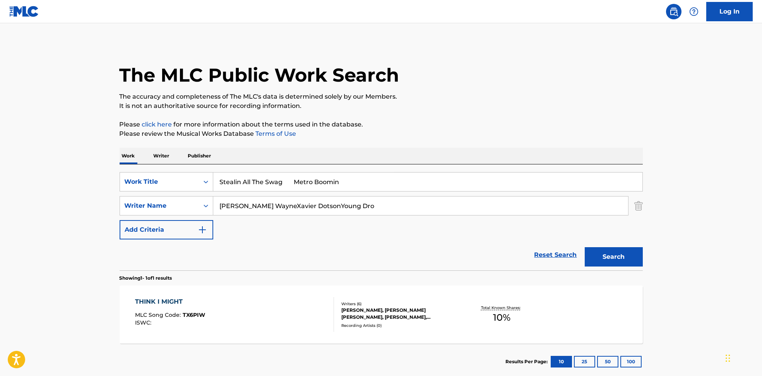
drag, startPoint x: 298, startPoint y: 182, endPoint x: 493, endPoint y: 143, distance: 198.6
click at [440, 162] on div "Work Writer Publisher SearchWithCriteria6810af65-3269-4f1c-99b2-c66b6a334c3d Wo…" at bounding box center [382, 264] width 524 height 232
type input "Stealin All The Swag"
drag, startPoint x: 519, startPoint y: 108, endPoint x: 389, endPoint y: 169, distance: 143.6
click at [519, 108] on p "It is not an authoritative source for recording information." at bounding box center [382, 105] width 524 height 9
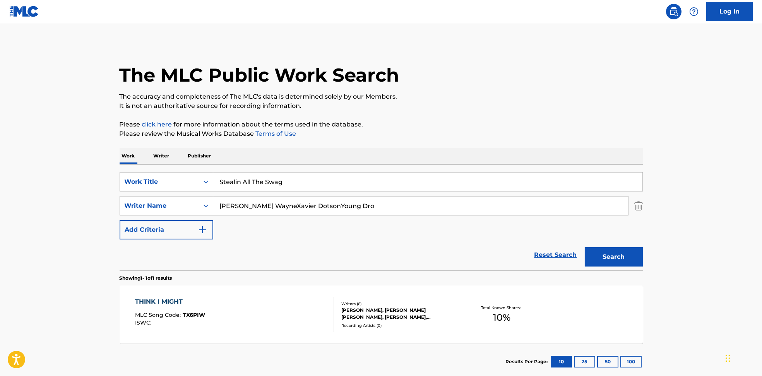
drag, startPoint x: 264, startPoint y: 211, endPoint x: 481, endPoint y: 236, distance: 218.7
click at [481, 236] on div "SearchWithCriteria6810af65-3269-4f1c-99b2-c66b6a334c3d Work Title Stealin All T…" at bounding box center [382, 205] width 524 height 67
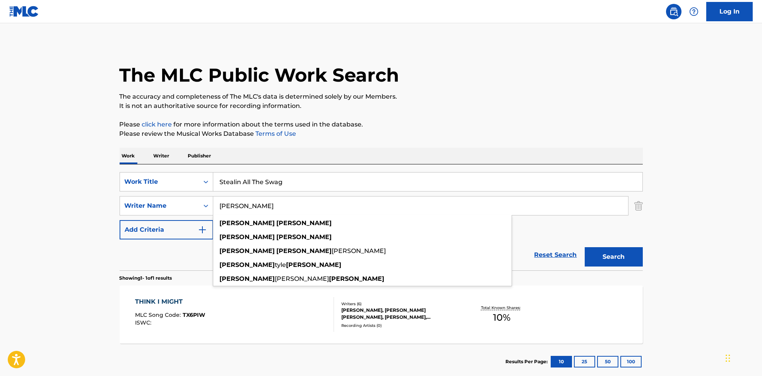
type input "[PERSON_NAME]"
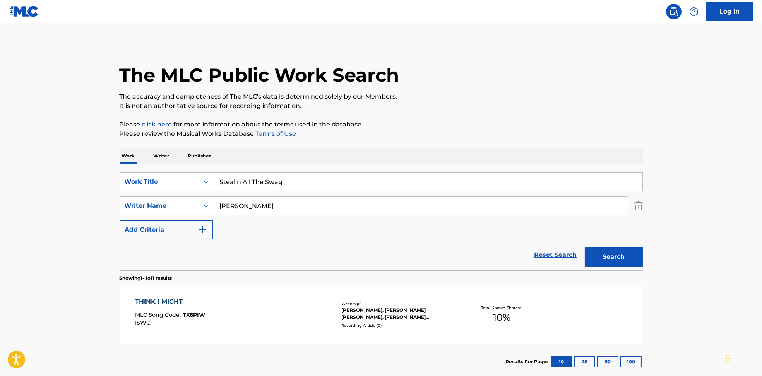
click at [626, 255] on button "Search" at bounding box center [614, 256] width 58 height 19
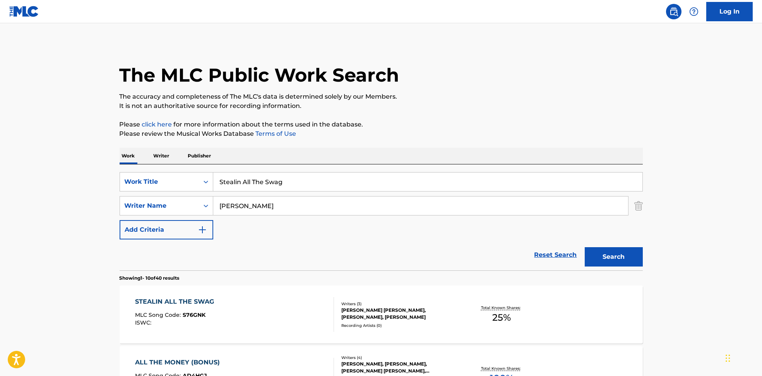
click at [240, 308] on div "STEALIN ALL THE SWAG MLC Song Code : S76GNK ISWC :" at bounding box center [234, 314] width 199 height 35
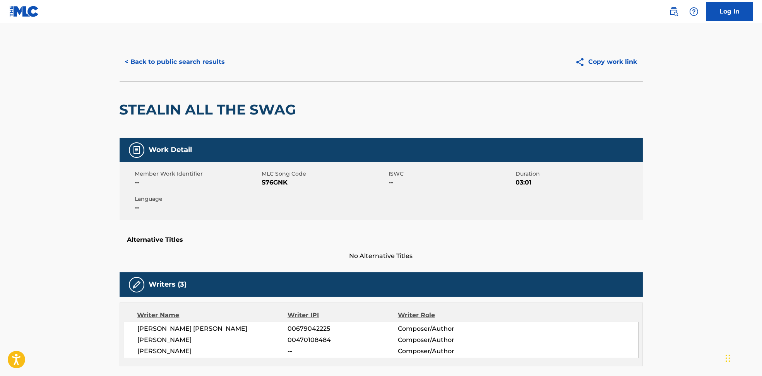
click at [271, 183] on span "S76GNK" at bounding box center [324, 182] width 125 height 9
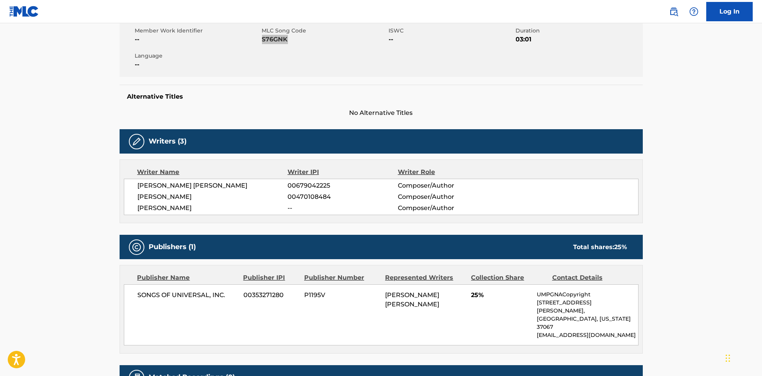
scroll to position [214, 0]
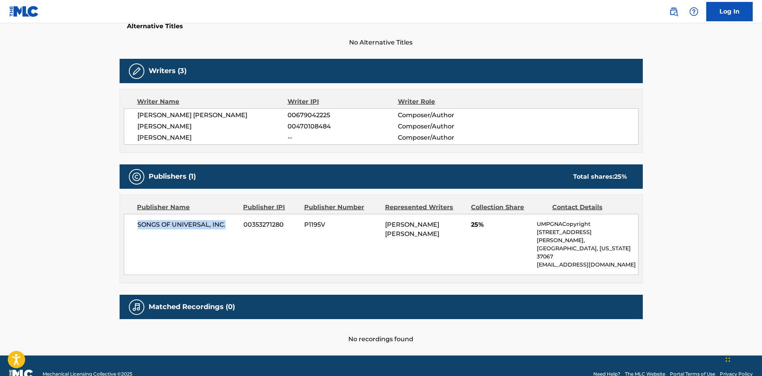
drag, startPoint x: 138, startPoint y: 221, endPoint x: 228, endPoint y: 229, distance: 90.2
click at [228, 229] on div "SONGS OF UNIVERSAL, INC. 00353271280 P1195V [PERSON_NAME] [PERSON_NAME] 25% UMP…" at bounding box center [381, 244] width 515 height 61
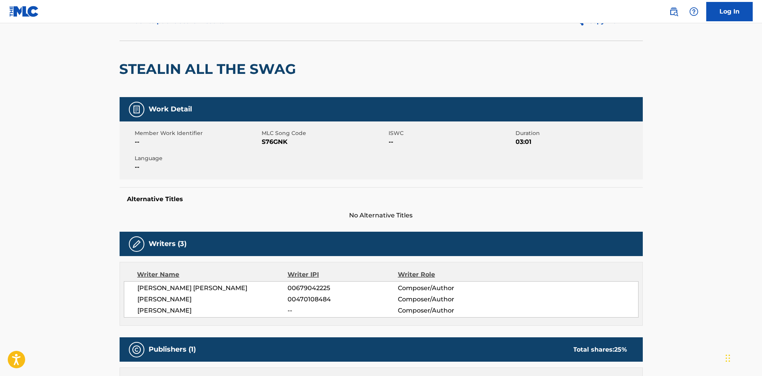
scroll to position [0, 0]
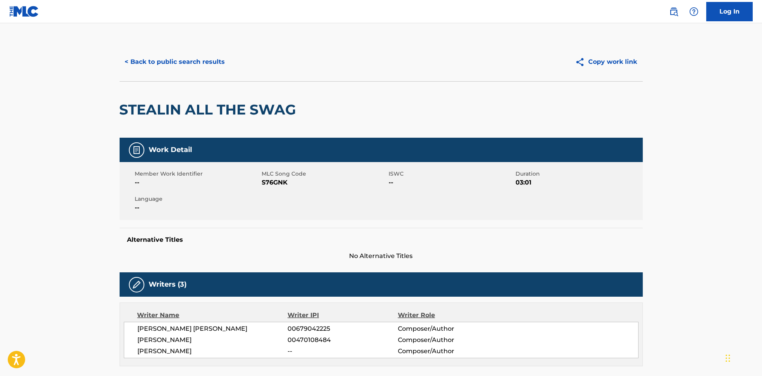
click at [149, 61] on button "< Back to public search results" at bounding box center [175, 61] width 111 height 19
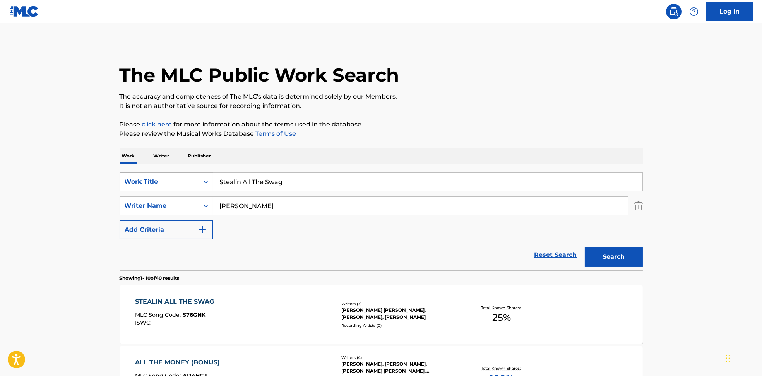
drag, startPoint x: 292, startPoint y: 185, endPoint x: 184, endPoint y: 187, distance: 108.1
click at [184, 187] on div "SearchWithCriteria6810af65-3269-4f1c-99b2-c66b6a334c3d Work Title Stealin All T…" at bounding box center [382, 181] width 524 height 19
paste input "Drip BBQ"
type input "Drip BBQ"
click at [622, 257] on button "Search" at bounding box center [614, 256] width 58 height 19
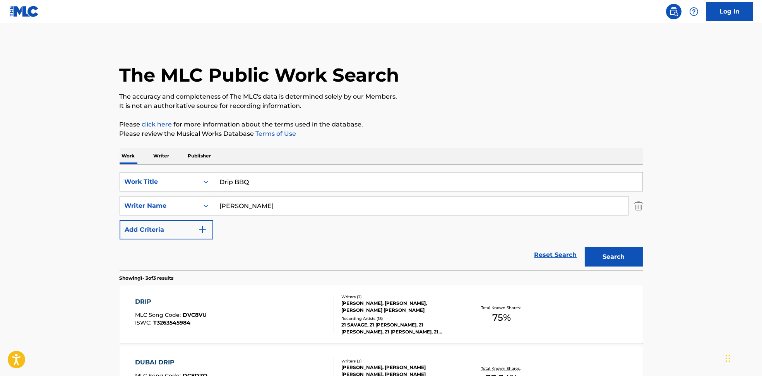
click at [222, 306] on div "DRIP MLC Song Code : DVC8VU ISWC : T3263545984" at bounding box center [234, 314] width 199 height 35
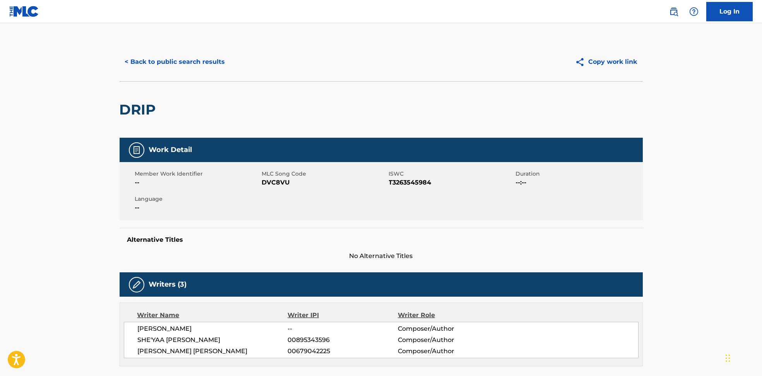
click at [165, 68] on button "< Back to public search results" at bounding box center [175, 61] width 111 height 19
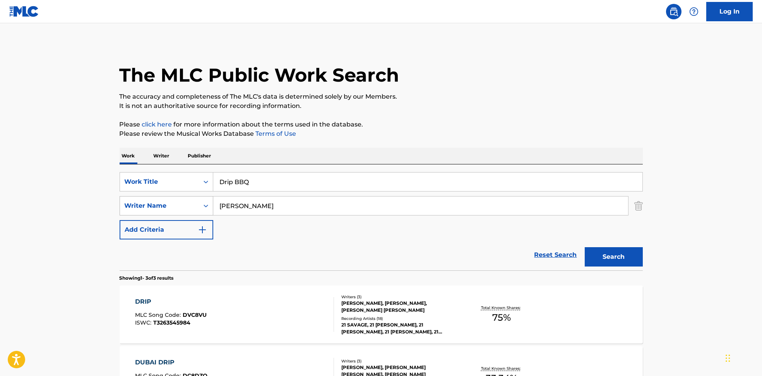
drag, startPoint x: 278, startPoint y: 203, endPoint x: 165, endPoint y: 199, distance: 113.5
click at [137, 208] on div "SearchWithCriteria594c747f-7121-4f51-88ee-f24a471e32c2 Writer Name [PERSON_NAME]" at bounding box center [382, 205] width 524 height 19
paste input "[PERSON_NAME] De La [PERSON_NAME] [PERSON_NAME] [PERSON_NAME] BalvínMartin [PER…"
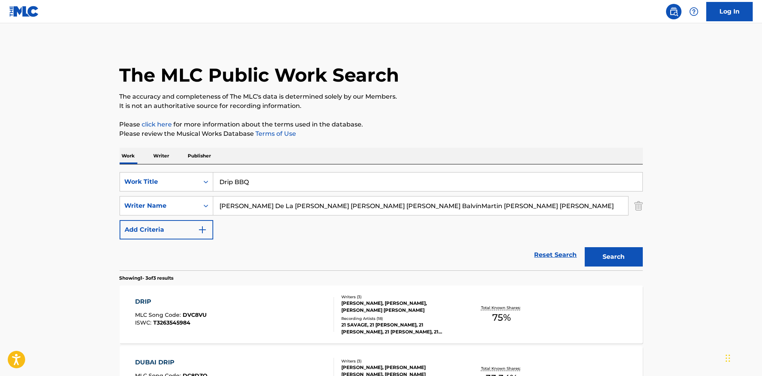
scroll to position [0, 58]
type input "[PERSON_NAME] De La [PERSON_NAME] [PERSON_NAME] [PERSON_NAME] BalvínMartin [PER…"
drag, startPoint x: 301, startPoint y: 180, endPoint x: 165, endPoint y: 180, distance: 136.7
click at [165, 180] on div "SearchWithCriteria6810af65-3269-4f1c-99b2-c66b6a334c3d Work Title Drip BBQ" at bounding box center [382, 181] width 524 height 19
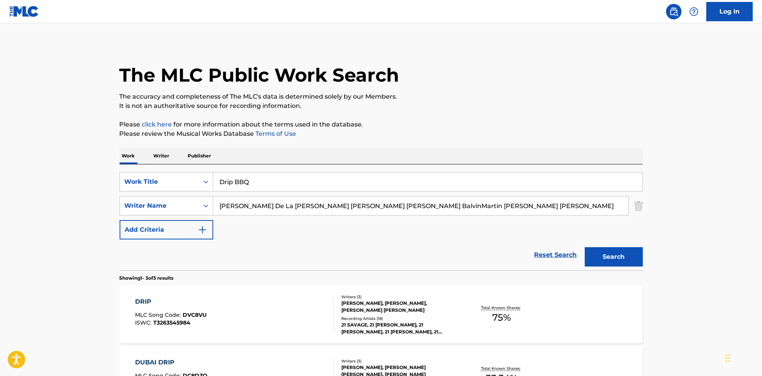
paste input "KLK J [PERSON_NAME]"
drag, startPoint x: 244, startPoint y: 183, endPoint x: 598, endPoint y: 140, distance: 356.5
click at [567, 156] on div "Work Writer Publisher SearchWithCriteria6810af65-3269-4f1c-99b2-c66b6a334c3d Wo…" at bounding box center [382, 325] width 524 height 354
type input "KLK"
click at [522, 67] on div "The MLC Public Work Search" at bounding box center [382, 71] width 524 height 57
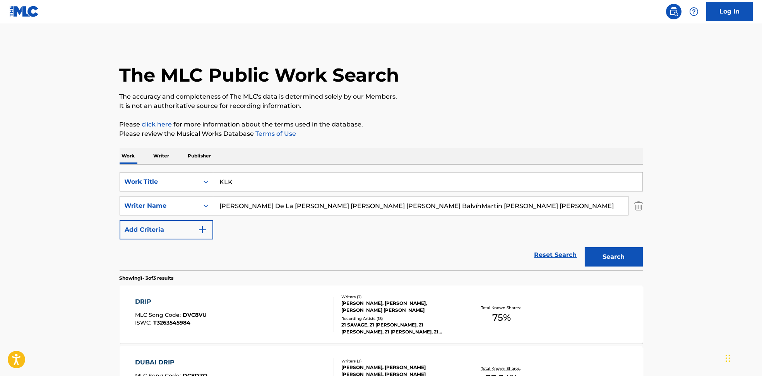
scroll to position [0, 58]
drag, startPoint x: 298, startPoint y: 205, endPoint x: 689, endPoint y: 259, distance: 395.3
click at [762, 216] on html "Accessibility Screen-Reader Guide, Feedback, and Issue Reporting | New window L…" at bounding box center [381, 188] width 762 height 376
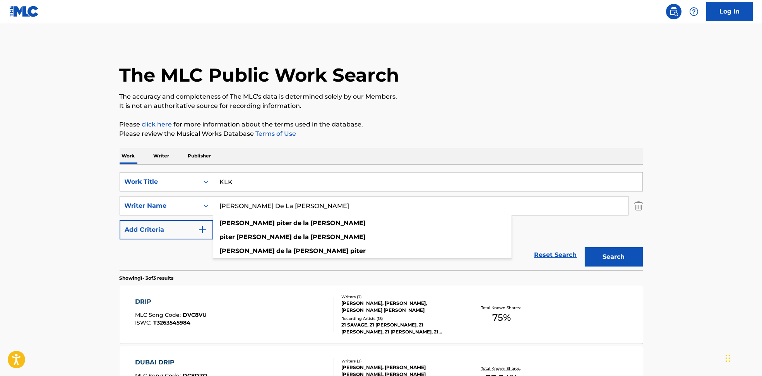
type input "[PERSON_NAME] De La [PERSON_NAME]"
click at [609, 259] on button "Search" at bounding box center [614, 256] width 58 height 19
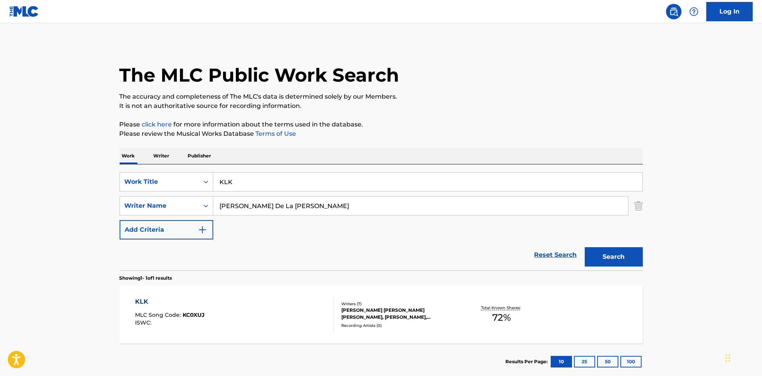
click at [270, 322] on div "KLK MLC Song Code : KC0XUJ ISWC :" at bounding box center [234, 314] width 199 height 35
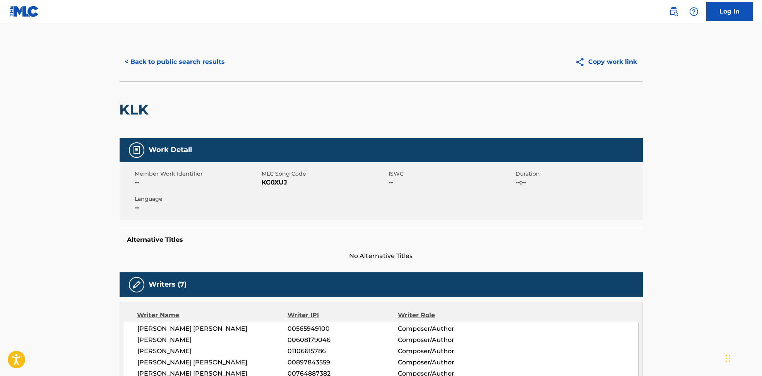
click at [275, 184] on span "KC0XUJ" at bounding box center [324, 182] width 125 height 9
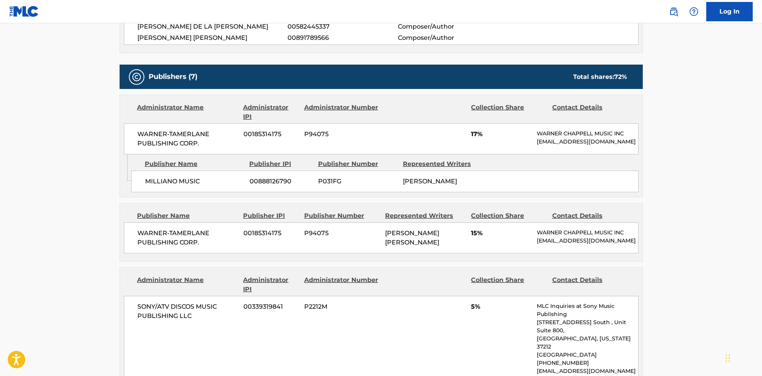
scroll to position [361, 0]
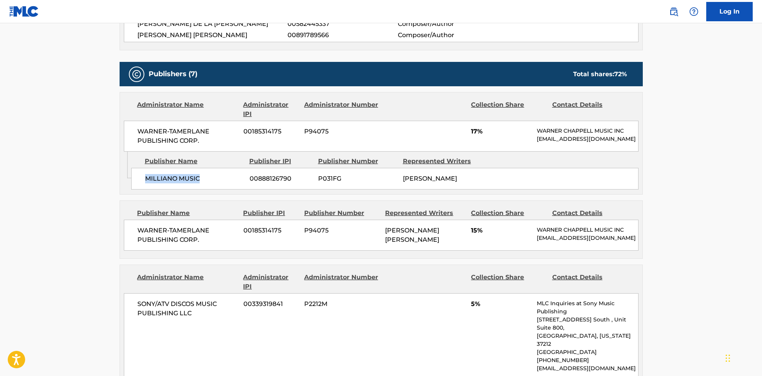
drag, startPoint x: 136, startPoint y: 192, endPoint x: 224, endPoint y: 195, distance: 88.7
click at [224, 190] on div "MILLIANO MUSIC 00888126790 P031FG [PERSON_NAME]" at bounding box center [385, 179] width 508 height 22
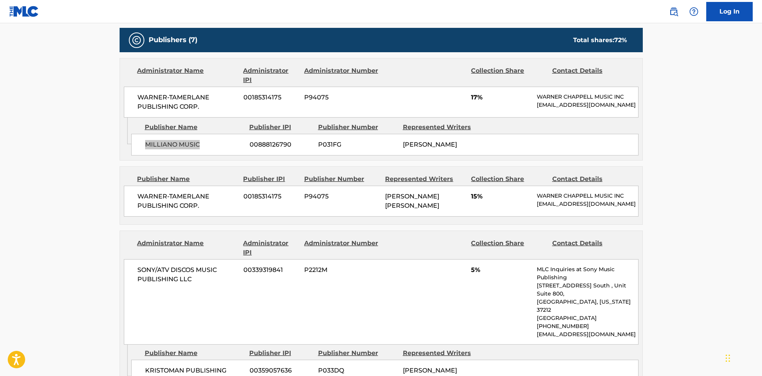
scroll to position [413, 0]
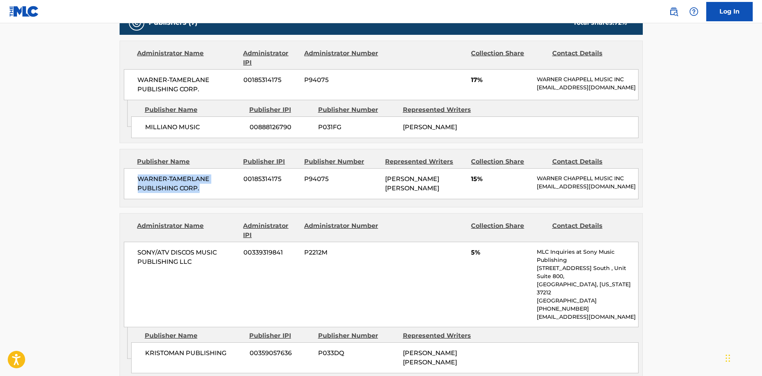
drag, startPoint x: 136, startPoint y: 184, endPoint x: 237, endPoint y: 203, distance: 102.6
click at [237, 199] on div "WARNER-[PERSON_NAME] PUBLISHING CORP. 00185314175 P94075 [PERSON_NAME] [PERSON_…" at bounding box center [381, 183] width 515 height 31
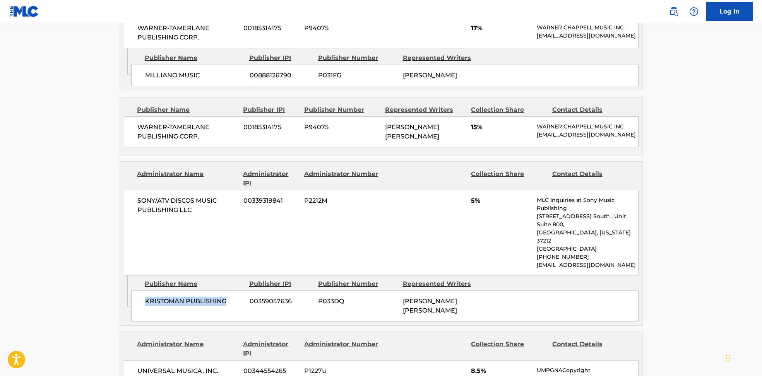
drag, startPoint x: 141, startPoint y: 294, endPoint x: 230, endPoint y: 302, distance: 89.5
click at [230, 302] on div "KRISTOMAN PUBLISHING 00359057636 P033DQ [PERSON_NAME] [PERSON_NAME]" at bounding box center [385, 306] width 508 height 31
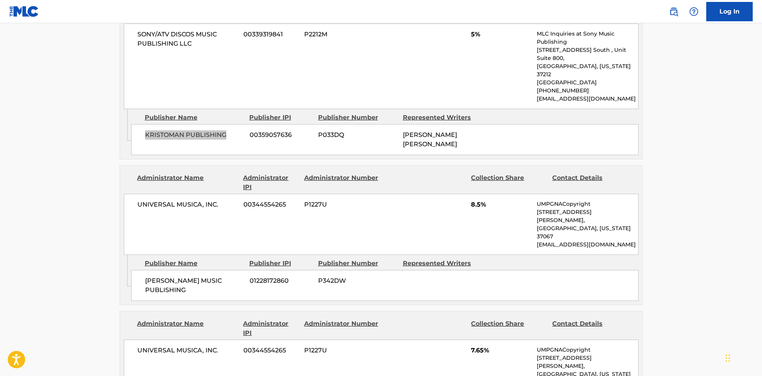
scroll to position [671, 0]
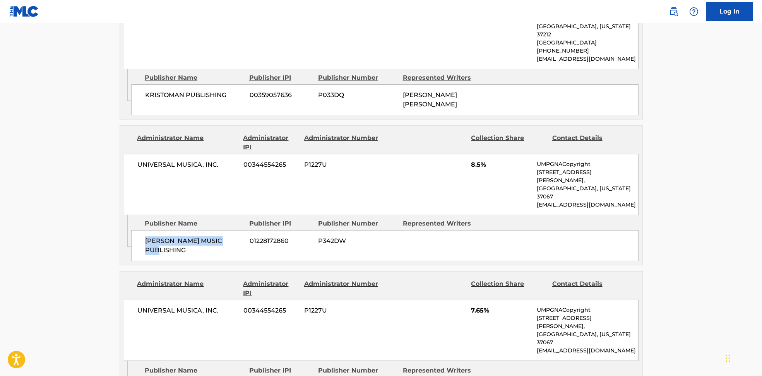
drag, startPoint x: 143, startPoint y: 222, endPoint x: 239, endPoint y: 220, distance: 95.7
click at [239, 230] on div "[PERSON_NAME] MUSIC PUBLISHING 01228172860 P342DW" at bounding box center [385, 245] width 508 height 31
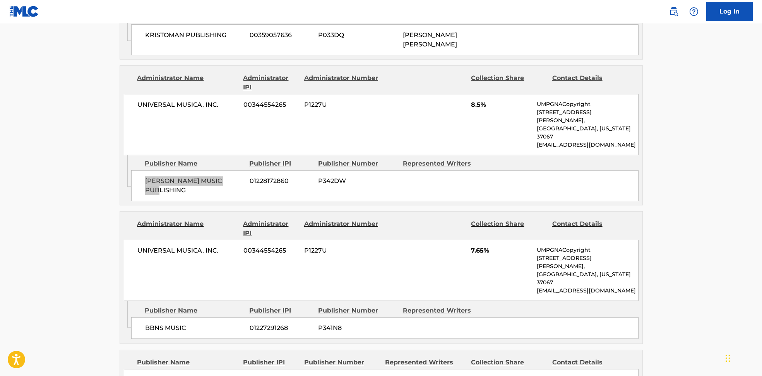
scroll to position [774, 0]
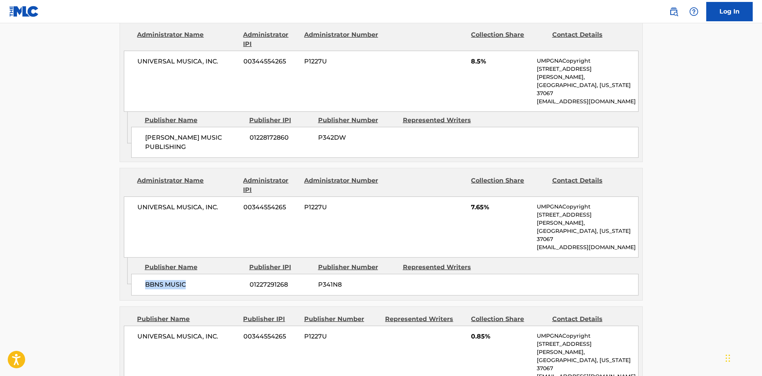
drag, startPoint x: 134, startPoint y: 241, endPoint x: 196, endPoint y: 238, distance: 61.7
click at [196, 274] on div "BBNS MUSIC 01227291268 P341N8" at bounding box center [385, 285] width 508 height 22
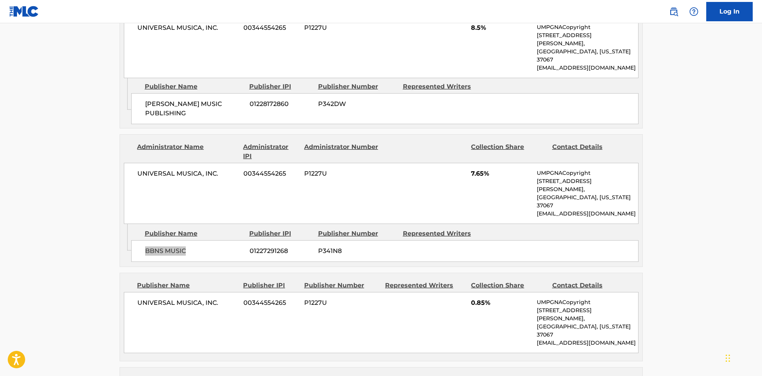
scroll to position [878, 0]
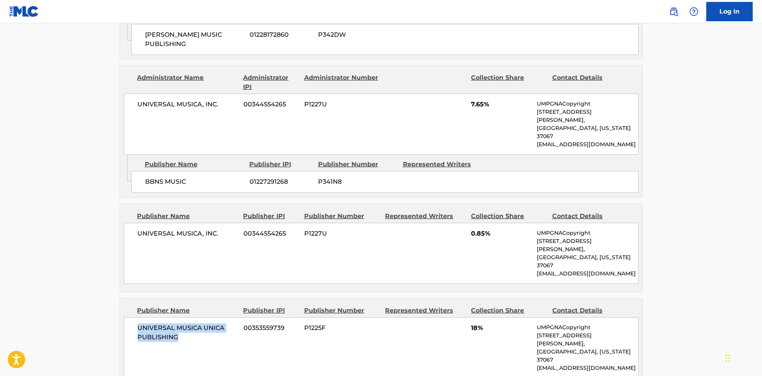
drag, startPoint x: 135, startPoint y: 267, endPoint x: 190, endPoint y: 289, distance: 59.0
click at [190, 318] on div "UNIVERSAL MUSICA UNICA PUBLISHING 00353559739 P1225F 18% UMPGNACopyright [STREE…" at bounding box center [381, 348] width 515 height 61
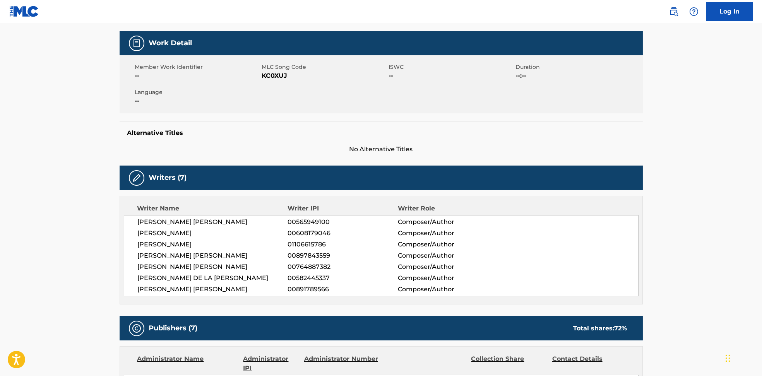
scroll to position [0, 0]
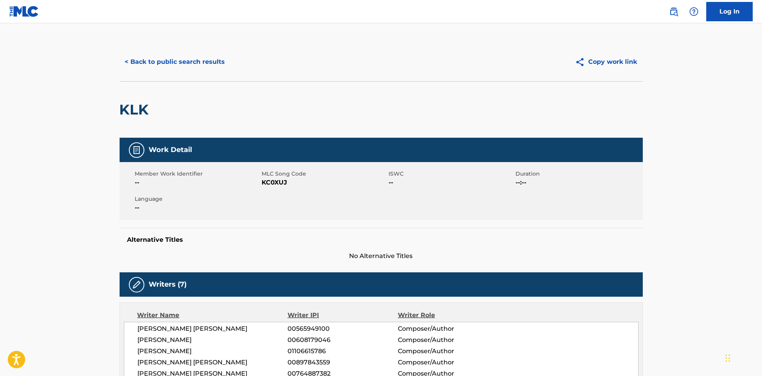
drag, startPoint x: 259, startPoint y: 178, endPoint x: 263, endPoint y: 182, distance: 5.8
click at [259, 178] on span "--" at bounding box center [197, 182] width 125 height 9
click at [264, 183] on span "KC0XUJ" at bounding box center [324, 182] width 125 height 9
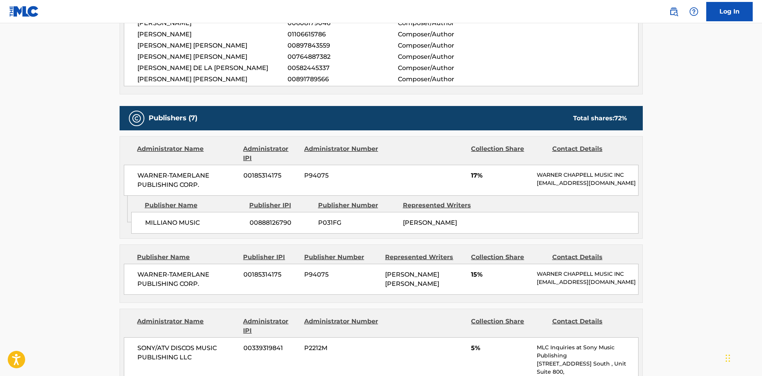
scroll to position [361, 0]
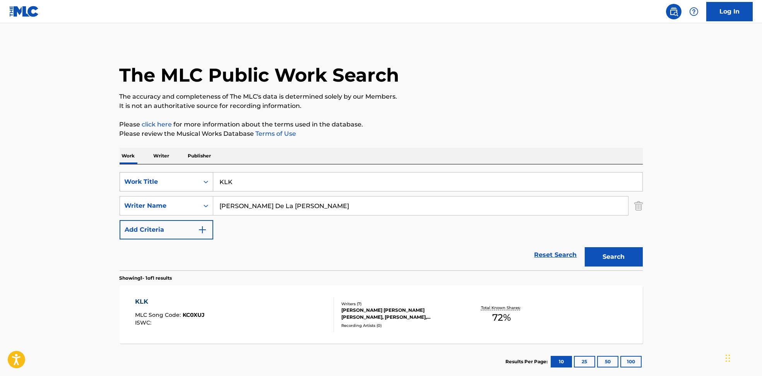
click at [139, 185] on div "Work Title" at bounding box center [160, 181] width 70 height 9
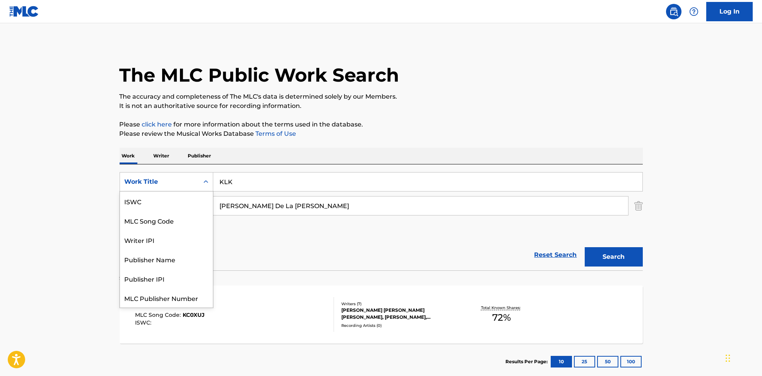
scroll to position [19, 0]
click at [477, 145] on div "The MLC Public Work Search The accuracy and completeness of The MLC's data is d…" at bounding box center [381, 212] width 542 height 338
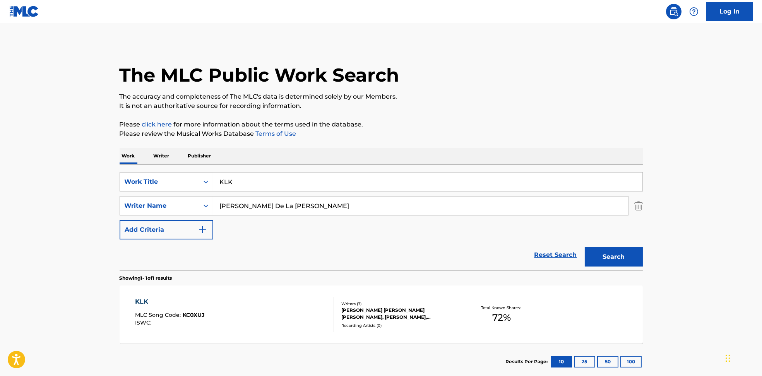
click at [298, 330] on div "KLK MLC Song Code : KC0XUJ ISWC :" at bounding box center [234, 314] width 199 height 35
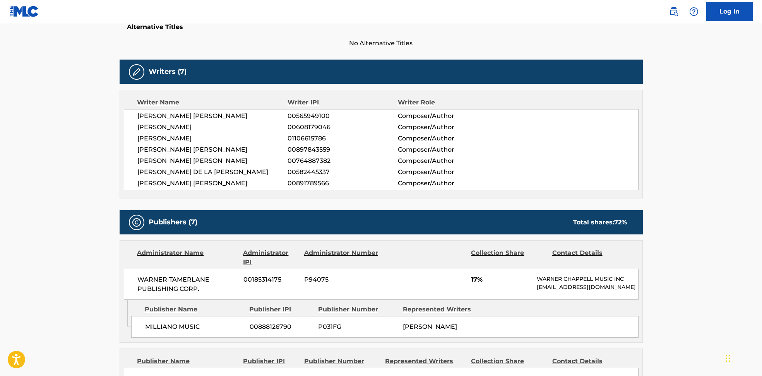
scroll to position [258, 0]
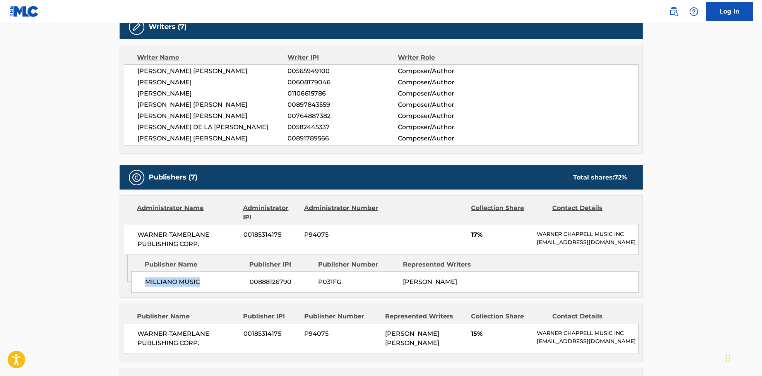
drag, startPoint x: 141, startPoint y: 291, endPoint x: 239, endPoint y: 292, distance: 97.2
click at [239, 292] on div "MILLIANO MUSIC 00888126790 P031FG [PERSON_NAME]" at bounding box center [385, 282] width 508 height 22
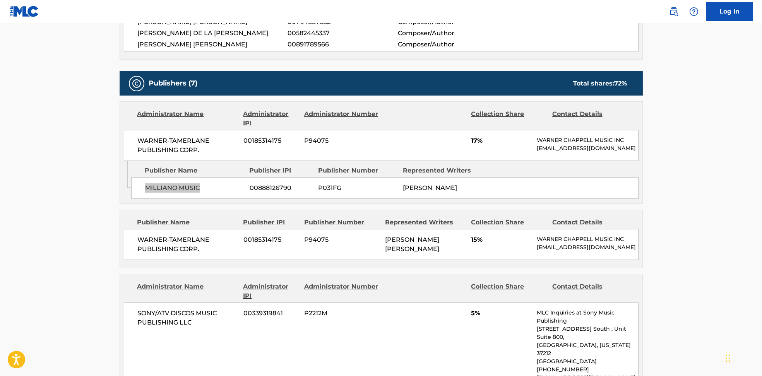
scroll to position [413, 0]
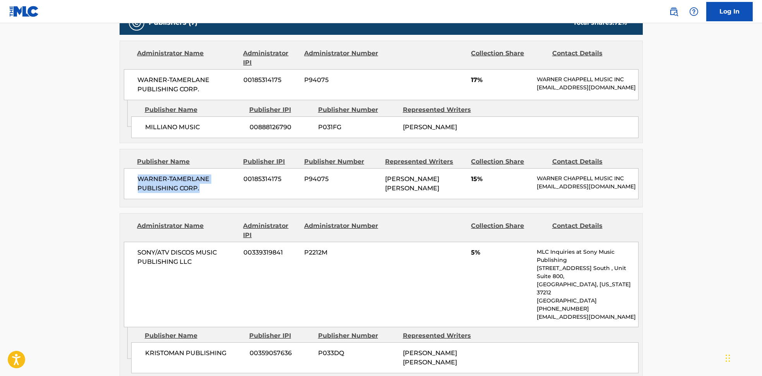
drag, startPoint x: 137, startPoint y: 184, endPoint x: 213, endPoint y: 203, distance: 78.6
click at [212, 199] on div "WARNER-[PERSON_NAME] PUBLISHING CORP. 00185314175 P94075 [PERSON_NAME] [PERSON_…" at bounding box center [381, 183] width 515 height 31
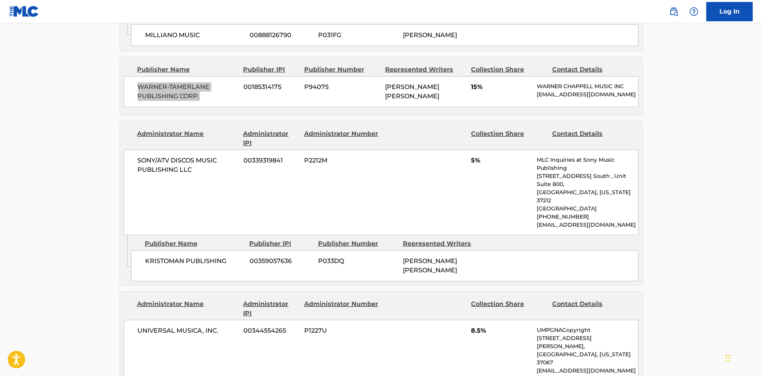
scroll to position [516, 0]
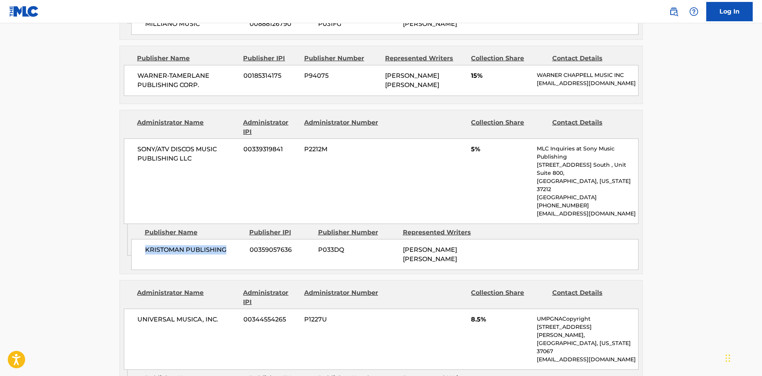
drag, startPoint x: 192, startPoint y: 253, endPoint x: 228, endPoint y: 254, distance: 35.3
click at [228, 254] on div "KRISTOMAN PUBLISHING 00359057636 P033DQ [PERSON_NAME] [PERSON_NAME]" at bounding box center [385, 254] width 508 height 31
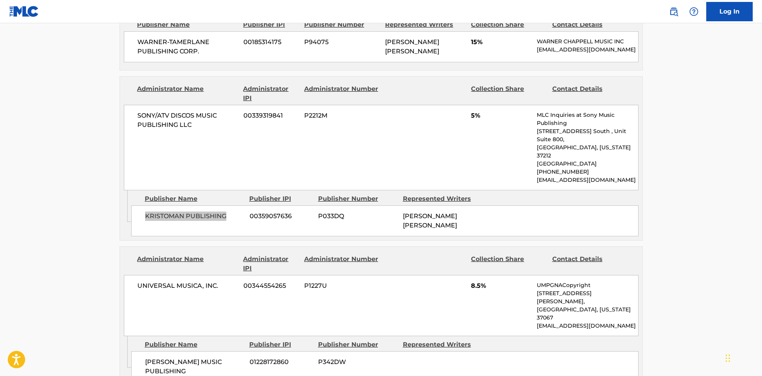
scroll to position [620, 0]
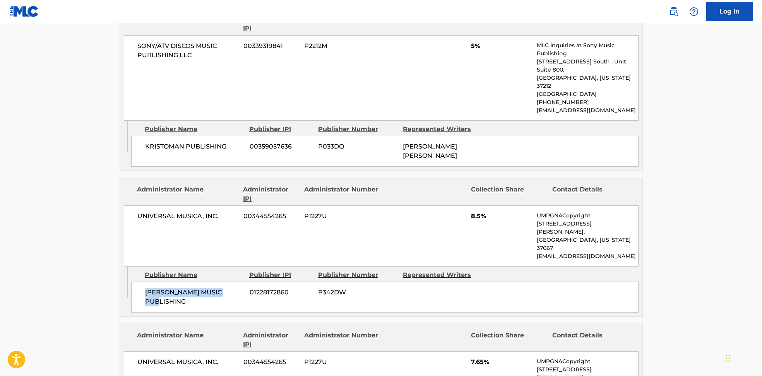
drag, startPoint x: 143, startPoint y: 277, endPoint x: 239, endPoint y: 278, distance: 96.4
click at [239, 282] on div "[PERSON_NAME] MUSIC PUBLISHING 01228172860 P342DW" at bounding box center [385, 297] width 508 height 31
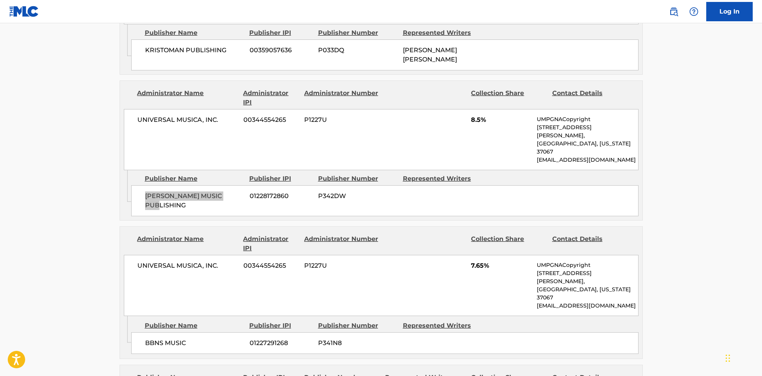
scroll to position [723, 0]
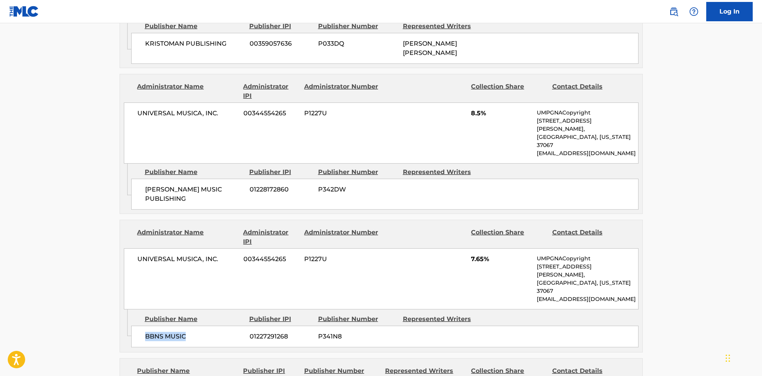
drag, startPoint x: 137, startPoint y: 287, endPoint x: 233, endPoint y: 296, distance: 95.7
click at [224, 326] on div "BBNS MUSIC 01227291268 P341N8" at bounding box center [385, 337] width 508 height 22
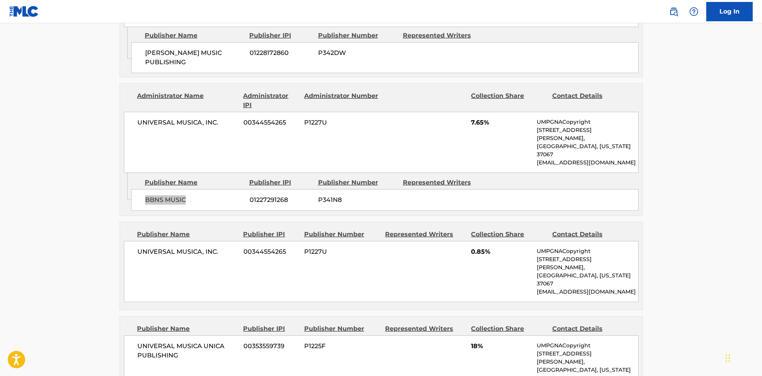
scroll to position [878, 0]
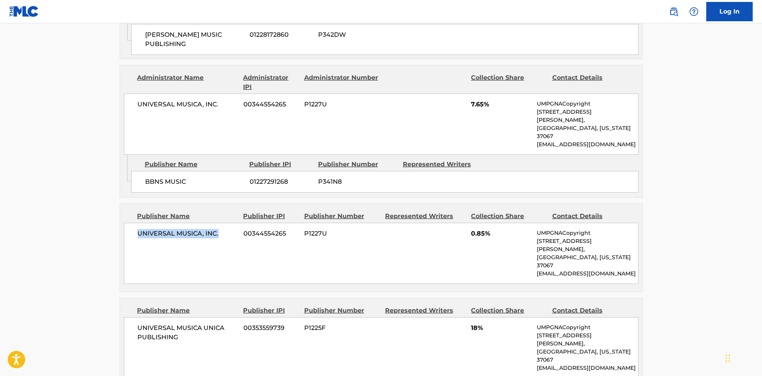
drag, startPoint x: 157, startPoint y: 188, endPoint x: 232, endPoint y: 194, distance: 74.6
click at [232, 223] on div "UNIVERSAL MUSICA, INC. 00344554265 P1227U 0.85% UMPGNACopyright [STREET_ADDRESS…" at bounding box center [381, 253] width 515 height 61
drag, startPoint x: 128, startPoint y: 271, endPoint x: 205, endPoint y: 275, distance: 76.7
click at [205, 318] on div "UNIVERSAL MUSICA UNICA PUBLISHING 00353559739 P1225F 18% UMPGNACopyright [STREE…" at bounding box center [381, 348] width 515 height 61
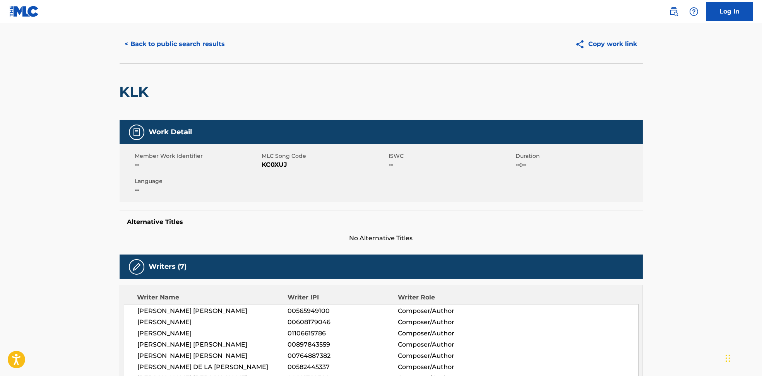
scroll to position [0, 0]
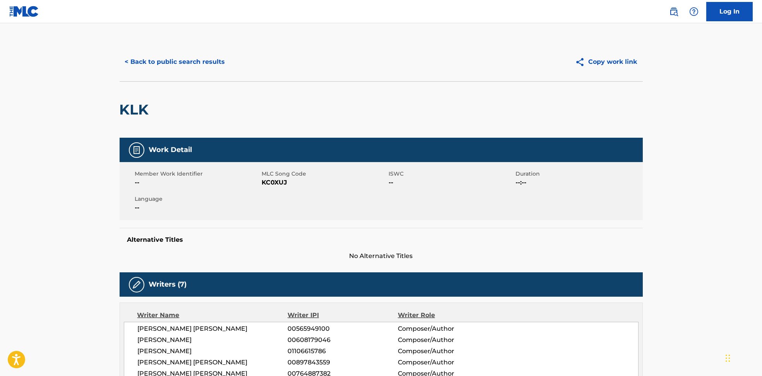
click at [170, 61] on button "< Back to public search results" at bounding box center [175, 61] width 111 height 19
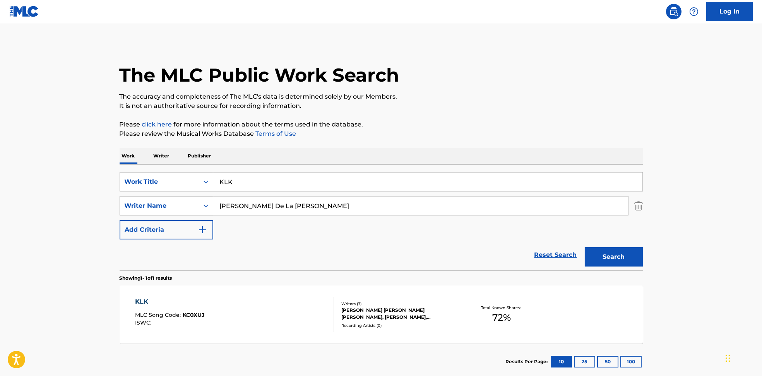
drag, startPoint x: 304, startPoint y: 206, endPoint x: 193, endPoint y: 205, distance: 111.5
click at [193, 205] on div "SearchWithCriteria594c747f-7121-4f51-88ee-f24a471e32c2 Writer Name [PERSON_NAME…" at bounding box center [382, 205] width 524 height 19
paste input "[PERSON_NAME] [PERSON_NAME]"
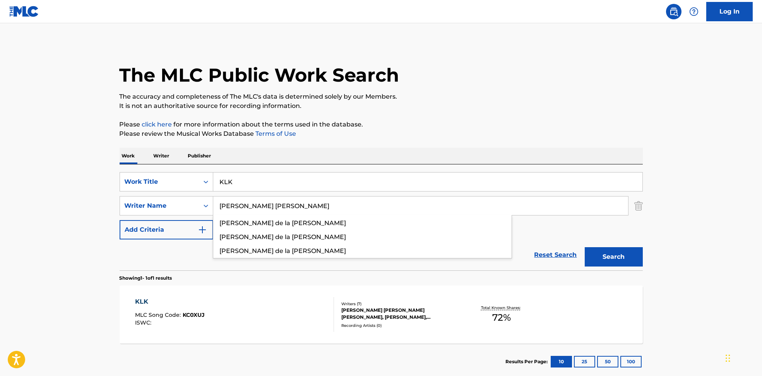
type input "[PERSON_NAME] [PERSON_NAME]"
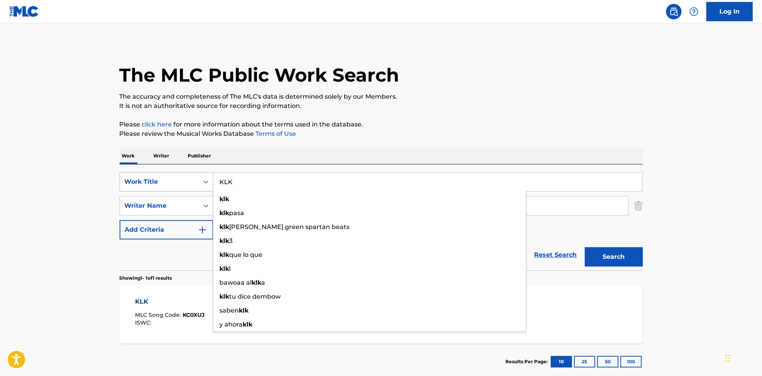
drag, startPoint x: 297, startPoint y: 179, endPoint x: 178, endPoint y: 179, distance: 118.9
click at [178, 179] on div "SearchWithCriteria6810af65-3269-4f1c-99b2-c66b6a334c3d Work Title KLK klk klk p…" at bounding box center [382, 181] width 524 height 19
paste input "HOME KAYTRANADA"
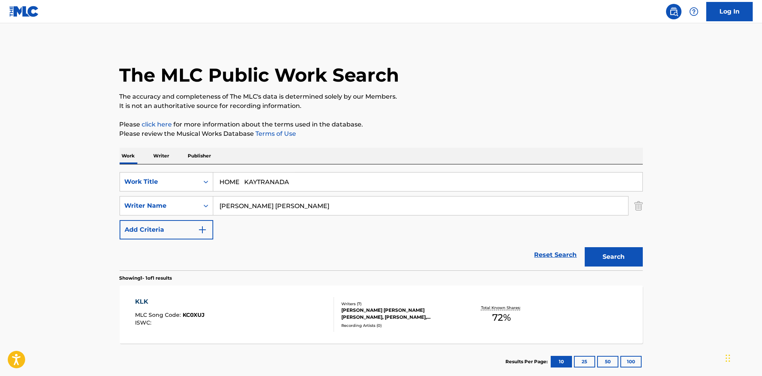
drag, startPoint x: 261, startPoint y: 182, endPoint x: 524, endPoint y: 163, distance: 264.0
click at [512, 166] on div "SearchWithCriteria6810af65-3269-4f1c-99b2-c66b6a334c3d Work Title HOME KAYTRANA…" at bounding box center [382, 218] width 524 height 106
type input "HOME"
click at [477, 96] on p "The accuracy and completeness of The MLC's data is determined solely by our Mem…" at bounding box center [382, 96] width 524 height 9
drag, startPoint x: 262, startPoint y: 206, endPoint x: 699, endPoint y: 267, distance: 441.0
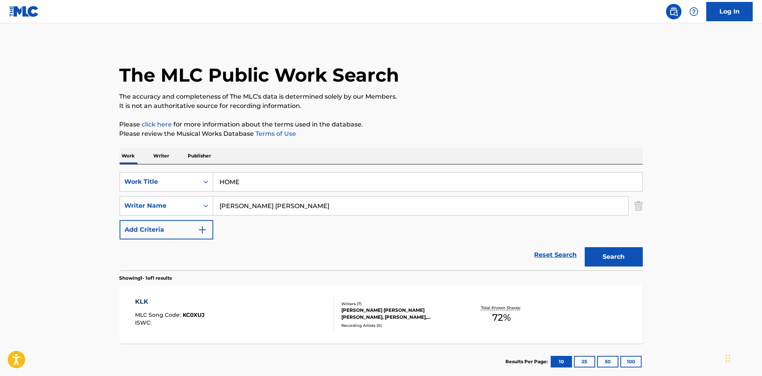
click at [697, 264] on main "The MLC Public Work Search The accuracy and completeness of The MLC's data is d…" at bounding box center [381, 203] width 762 height 361
click at [632, 255] on button "Search" at bounding box center [614, 256] width 58 height 19
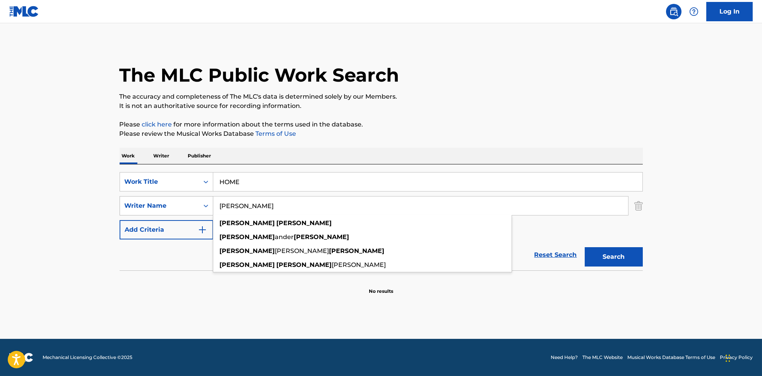
drag, startPoint x: 280, startPoint y: 204, endPoint x: 206, endPoint y: 204, distance: 74.0
click at [206, 204] on div "SearchWithCriteria594c747f-7121-4f51-88ee-f24a471e32c2 Writer Name [PERSON_NAME…" at bounding box center [382, 205] width 524 height 19
paste input "[PERSON_NAME] [PERSON_NAME]"
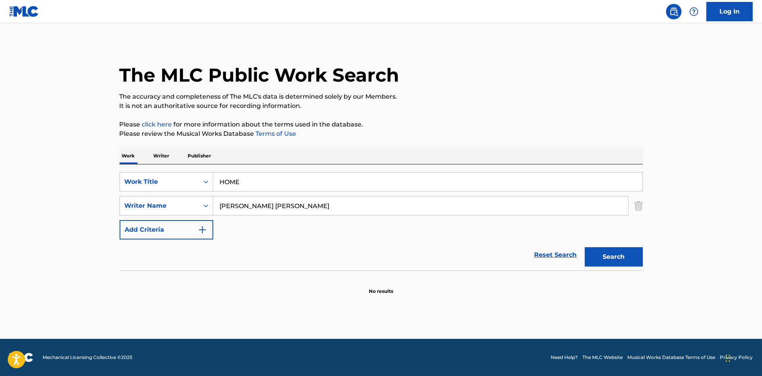
drag, startPoint x: 619, startPoint y: 259, endPoint x: 763, endPoint y: 236, distance: 145.9
click at [618, 259] on button "Search" at bounding box center [614, 256] width 58 height 19
drag, startPoint x: 257, startPoint y: 203, endPoint x: 108, endPoint y: 228, distance: 150.7
click at [106, 226] on main "The MLC Public Work Search The accuracy and completeness of The MLC's data is d…" at bounding box center [381, 181] width 762 height 316
click at [627, 259] on button "Search" at bounding box center [614, 256] width 58 height 19
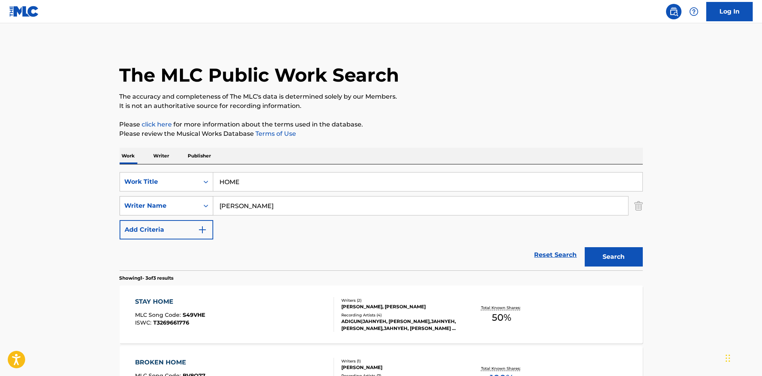
drag, startPoint x: 270, startPoint y: 206, endPoint x: 155, endPoint y: 206, distance: 114.6
click at [155, 206] on div "SearchWithCriteria594c747f-7121-4f51-88ee-f24a471e32c2 Writer Name [PERSON_NAME]" at bounding box center [382, 205] width 524 height 19
paste input "[PERSON_NAME] [PERSON_NAME]"
type input "[PERSON_NAME] [PERSON_NAME]"
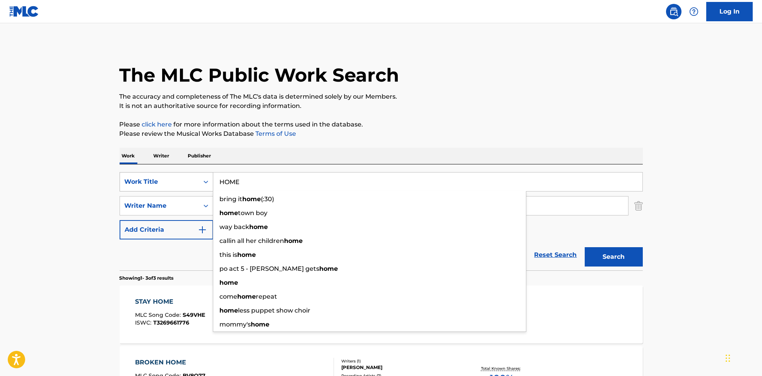
drag, startPoint x: 301, startPoint y: 179, endPoint x: 185, endPoint y: 178, distance: 116.2
click at [186, 178] on div "SearchWithCriteria6810af65-3269-4f1c-99b2-c66b6a334c3d Work Title HOME bring it…" at bounding box center [382, 181] width 524 height 19
paste input "My Love (Rework) it's murph"
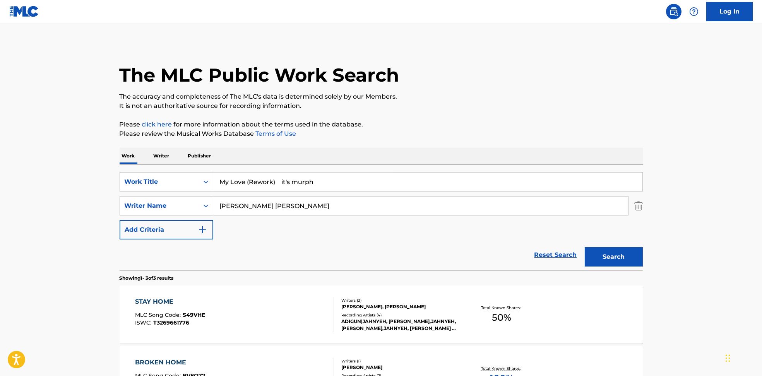
drag, startPoint x: 281, startPoint y: 179, endPoint x: 575, endPoint y: 143, distance: 296.5
click at [546, 156] on div "Work Writer Publisher SearchWithCriteria6810af65-3269-4f1c-99b2-c66b6a334c3d Wo…" at bounding box center [382, 325] width 524 height 354
type input "My Love (Rework)"
click at [577, 84] on div "The MLC Public Work Search" at bounding box center [382, 71] width 524 height 57
drag, startPoint x: 283, startPoint y: 205, endPoint x: 725, endPoint y: 240, distance: 443.6
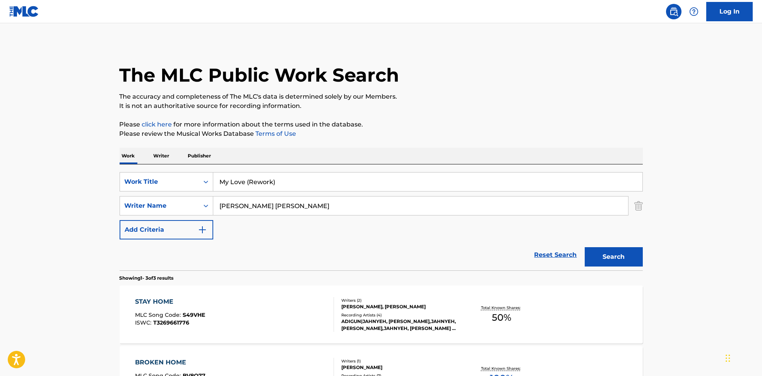
click at [725, 240] on main "The MLC Public Work Search The accuracy and completeness of The MLC's data is d…" at bounding box center [381, 264] width 762 height 483
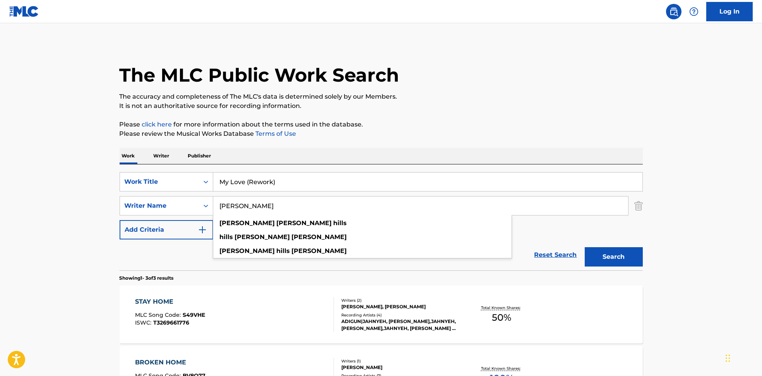
type input "[PERSON_NAME]"
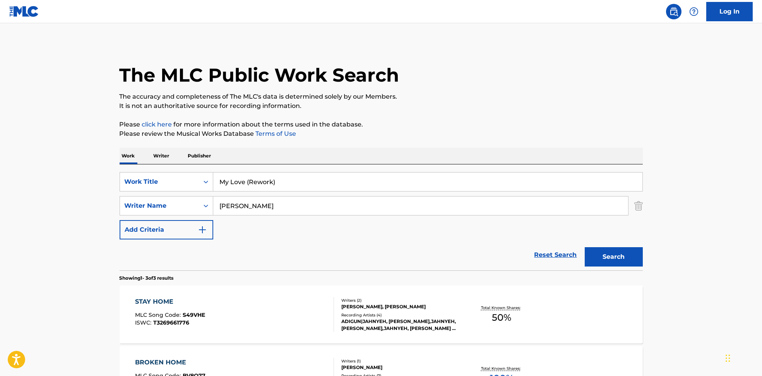
click at [620, 259] on button "Search" at bounding box center [614, 256] width 58 height 19
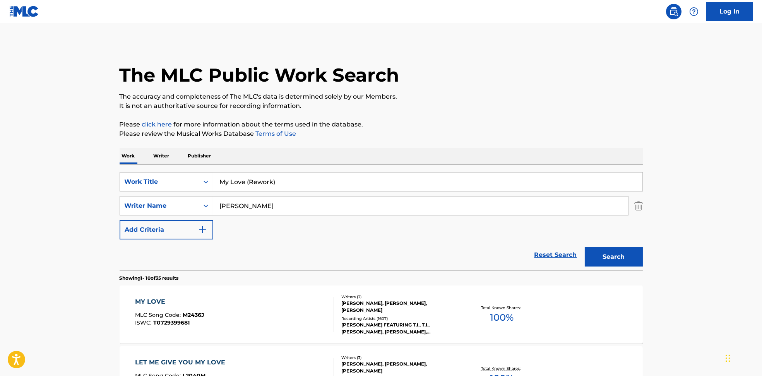
click at [283, 318] on div "MY LOVE MLC Song Code : M2436J ISWC : T0729399681" at bounding box center [234, 314] width 199 height 35
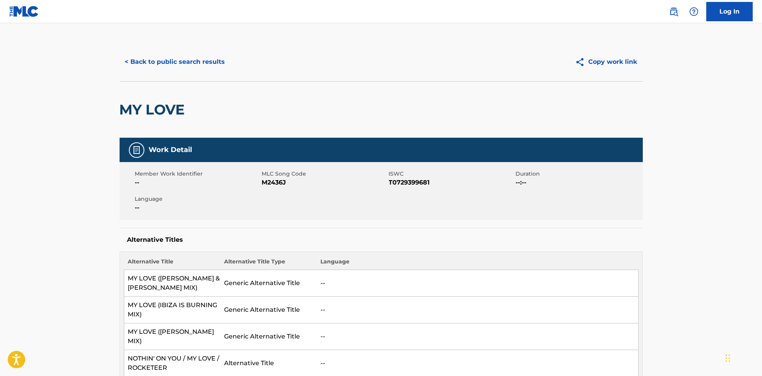
click at [158, 62] on button "< Back to public search results" at bounding box center [175, 61] width 111 height 19
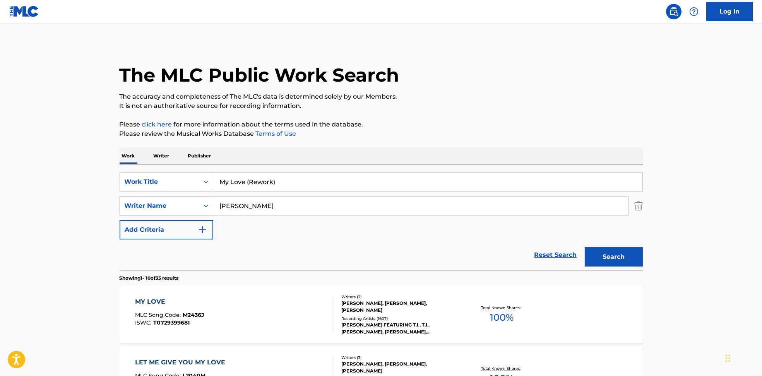
drag, startPoint x: 293, startPoint y: 212, endPoint x: 134, endPoint y: 205, distance: 158.5
click at [134, 205] on div "SearchWithCriteria594c747f-7121-4f51-88ee-f24a471e32c2 Writer Name [PERSON_NAME]" at bounding box center [382, 205] width 524 height 19
paste input "[PERSON_NAME] BloomTed [PERSON_NAME]"
type input "[PERSON_NAME] BloomTed [PERSON_NAME]"
drag, startPoint x: 302, startPoint y: 180, endPoint x: 170, endPoint y: 179, distance: 132.4
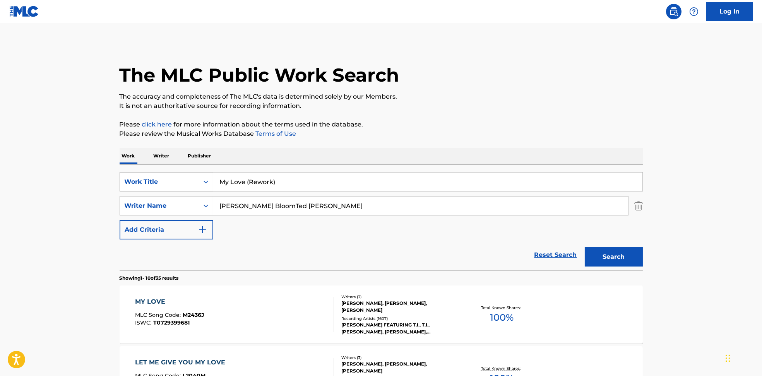
click at [170, 179] on div "SearchWithCriteria6810af65-3269-4f1c-99b2-c66b6a334c3d Work Title My Love (Rewo…" at bounding box center [382, 181] width 524 height 19
paste input "Don't Worry 'Bout Me/I'm In The Mood For Love (Medley / Live In [GEOGRAPHIC_DAT…"
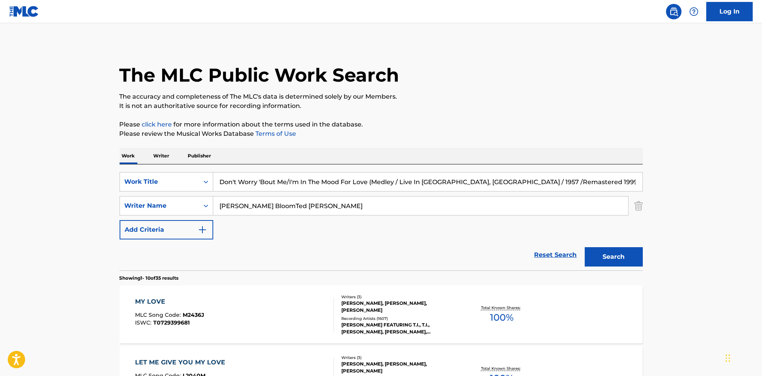
type input "Don't Worry 'Bout Me/I'm In The Mood For Love (Medley / Live In [GEOGRAPHIC_DAT…"
drag, startPoint x: 267, startPoint y: 204, endPoint x: 494, endPoint y: 220, distance: 227.9
click at [494, 220] on div "SearchWithCriteria6810af65-3269-4f1c-99b2-c66b6a334c3d Work Title Don't Worry '…" at bounding box center [382, 205] width 524 height 67
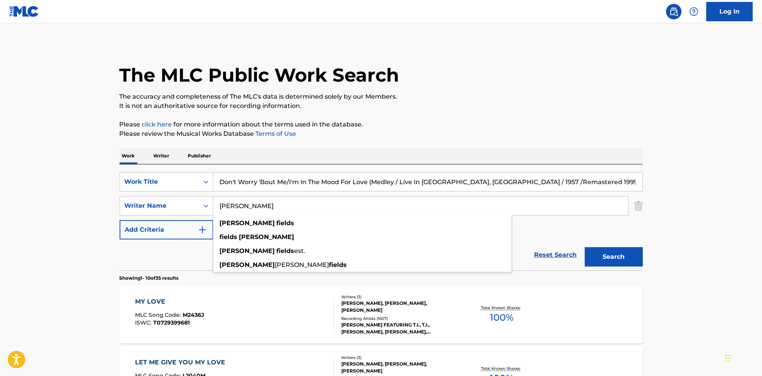
type input "[PERSON_NAME]"
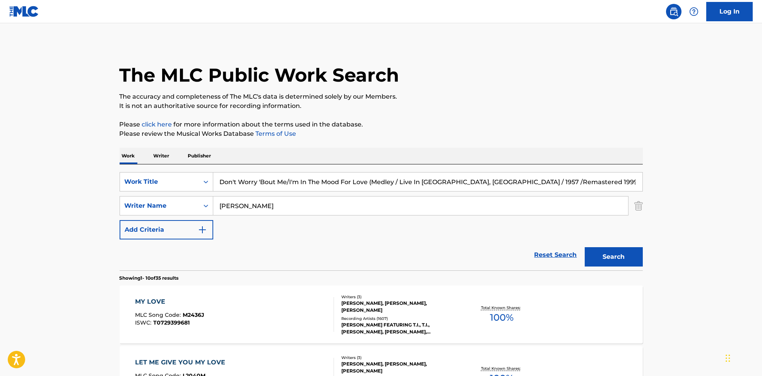
click at [611, 241] on div "Search" at bounding box center [612, 255] width 62 height 31
click at [614, 252] on button "Search" at bounding box center [614, 256] width 58 height 19
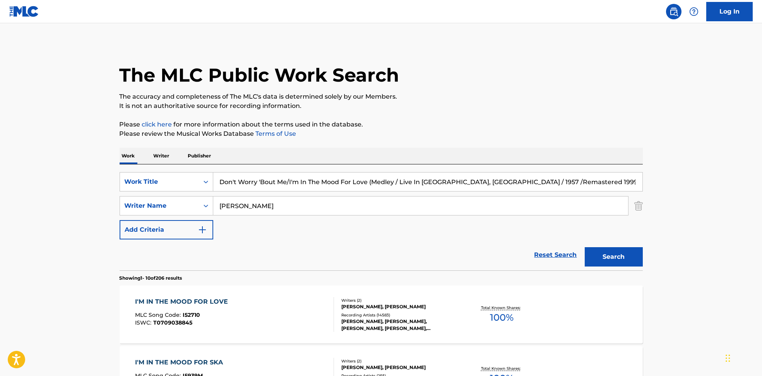
drag, startPoint x: 398, startPoint y: 182, endPoint x: 655, endPoint y: 200, distance: 257.4
type input "Don't Worry 'Bout Me/I'm In The Mood For Love (Medley"
click at [612, 261] on button "Search" at bounding box center [614, 256] width 58 height 19
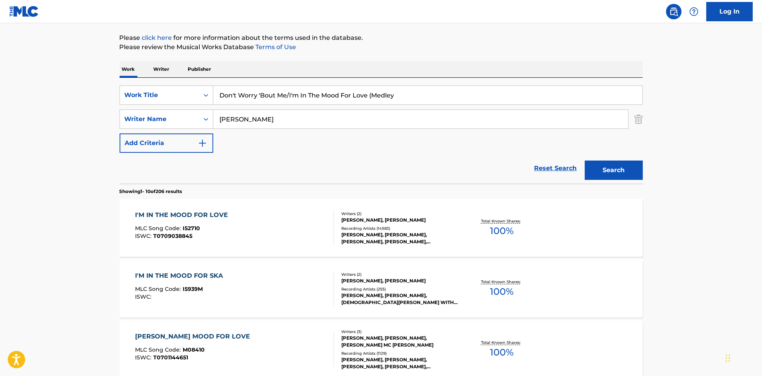
scroll to position [155, 0]
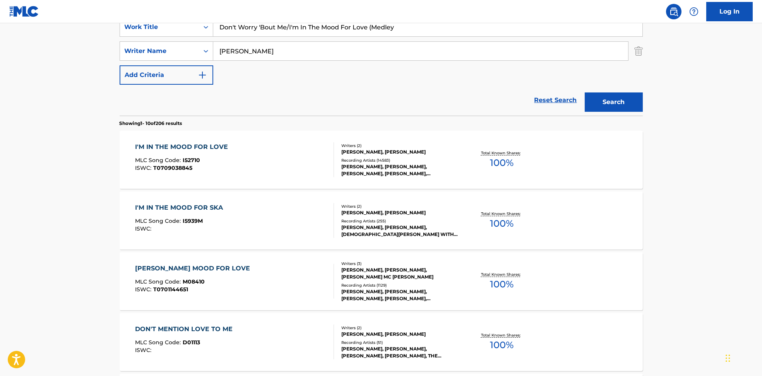
click at [313, 25] on input "Don't Worry 'Bout Me/I'm In The Mood For Love (Medley" at bounding box center [427, 27] width 429 height 19
click at [289, 152] on div "I'M IN THE MOOD FOR LOVE MLC Song Code : I52710 ISWC : T0709038845" at bounding box center [234, 160] width 199 height 35
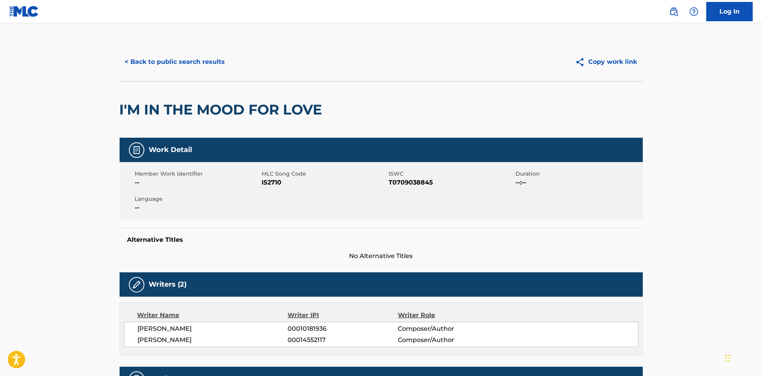
click at [276, 181] on span "I52710" at bounding box center [324, 182] width 125 height 9
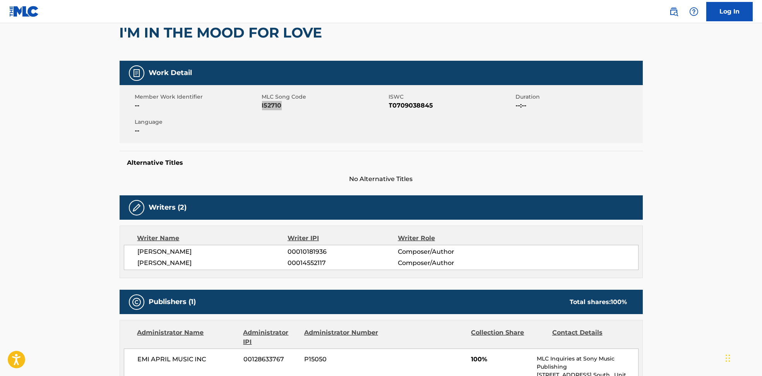
scroll to position [258, 0]
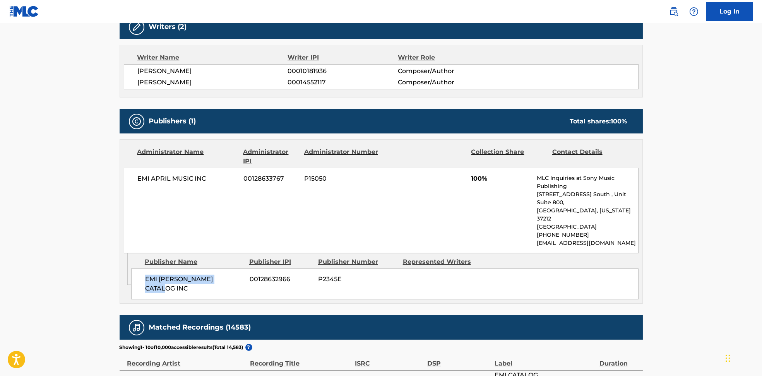
drag, startPoint x: 134, startPoint y: 265, endPoint x: 240, endPoint y: 264, distance: 106.9
click at [240, 269] on div "[PERSON_NAME] CATALOG INC 00128632966 P2345E" at bounding box center [385, 284] width 508 height 31
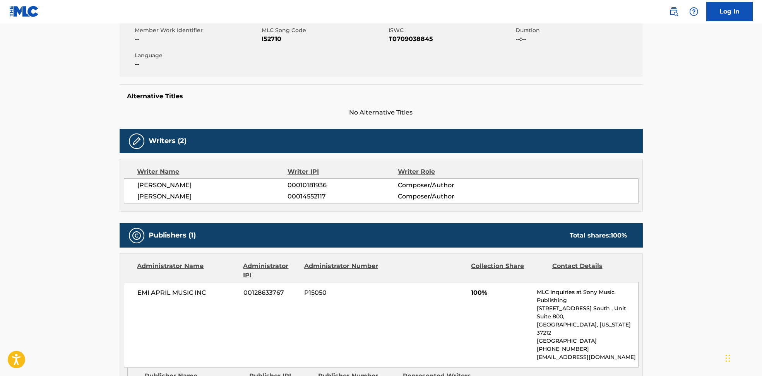
scroll to position [0, 0]
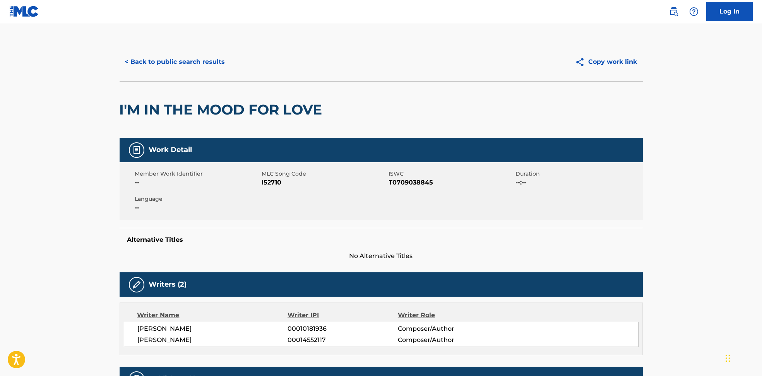
click at [172, 63] on button "< Back to public search results" at bounding box center [175, 61] width 111 height 19
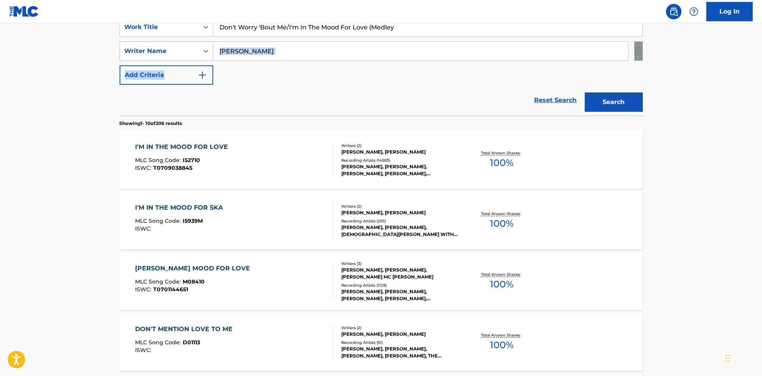
drag, startPoint x: 227, startPoint y: 60, endPoint x: 165, endPoint y: 60, distance: 62.3
click at [165, 60] on div "SearchWithCriteria6810af65-3269-4f1c-99b2-c66b6a334c3d Work Title Don't Worry '…" at bounding box center [382, 50] width 524 height 67
click at [265, 37] on div "SearchWithCriteria6810af65-3269-4f1c-99b2-c66b6a334c3d Work Title Don't Worry '…" at bounding box center [382, 50] width 524 height 67
click at [284, 43] on input "[PERSON_NAME]" at bounding box center [420, 51] width 415 height 19
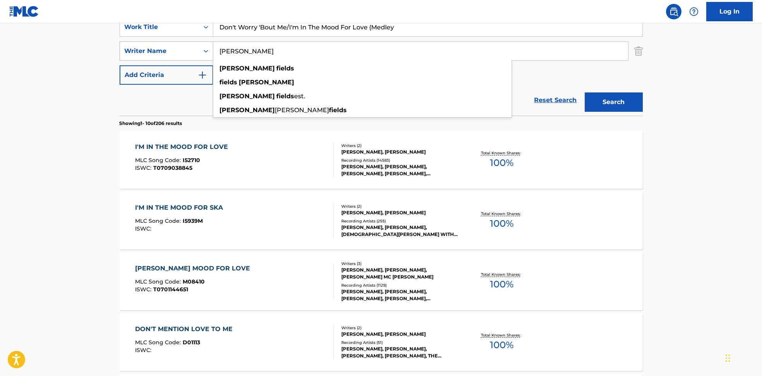
drag, startPoint x: 282, startPoint y: 47, endPoint x: 157, endPoint y: 48, distance: 125.1
click at [157, 48] on div "SearchWithCriteria594c747f-7121-4f51-88ee-f24a471e32c2 Writer Name [PERSON_NAME…" at bounding box center [382, 50] width 524 height 19
paste input "[PERSON_NAME]"
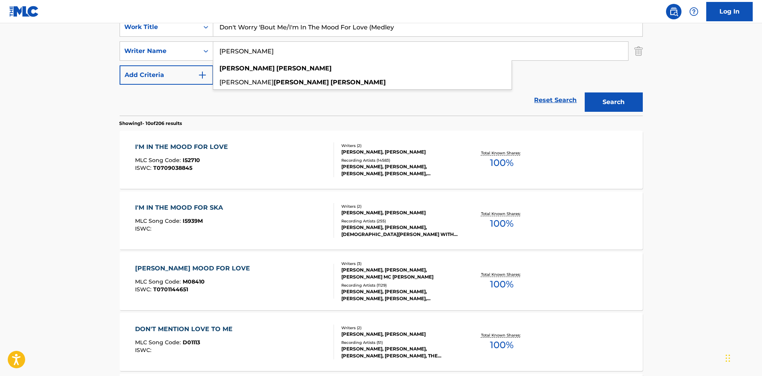
type input "[PERSON_NAME]"
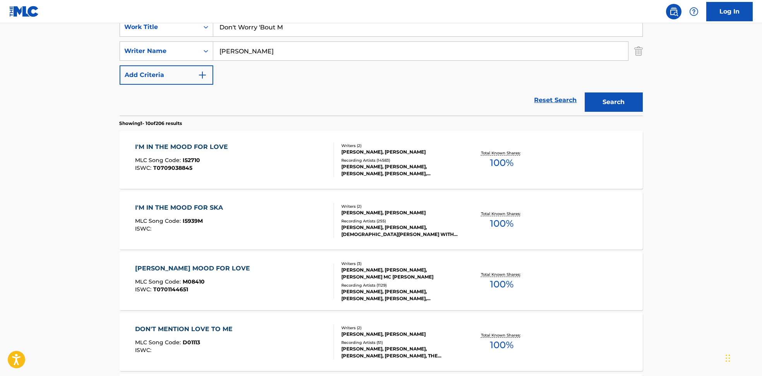
drag, startPoint x: 287, startPoint y: 28, endPoint x: 617, endPoint y: 87, distance: 335.6
click at [617, 87] on form "SearchWithCriteria6810af65-3269-4f1c-99b2-c66b6a334c3d Work Title Don't Worry '…" at bounding box center [382, 66] width 524 height 98
type input "Don't Worry 'Bout Me"
click at [585, 93] on button "Search" at bounding box center [614, 102] width 58 height 19
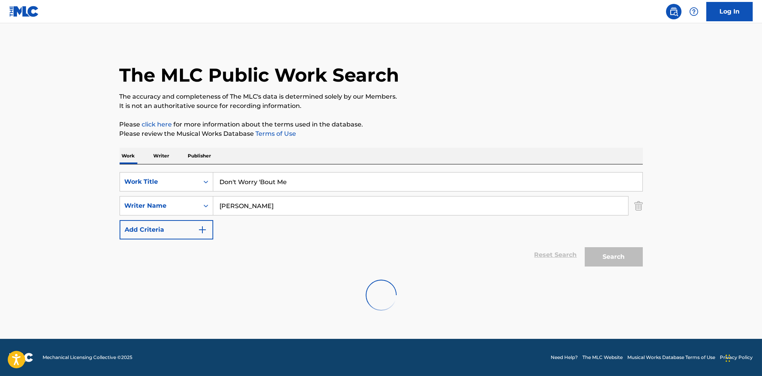
scroll to position [0, 0]
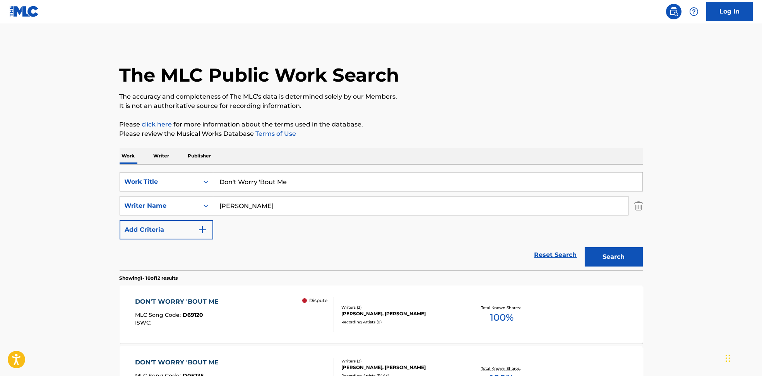
click at [278, 315] on div "DON'T WORRY 'BOUT ME MLC Song Code : D69120 ISWC : Dispute" at bounding box center [234, 314] width 199 height 35
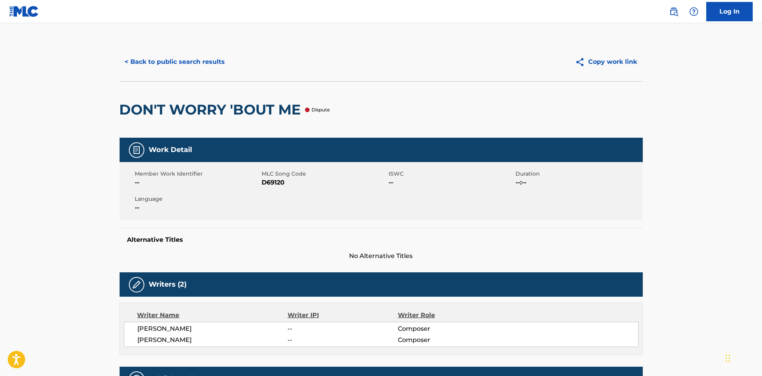
click at [275, 185] on span "D69120" at bounding box center [324, 182] width 125 height 9
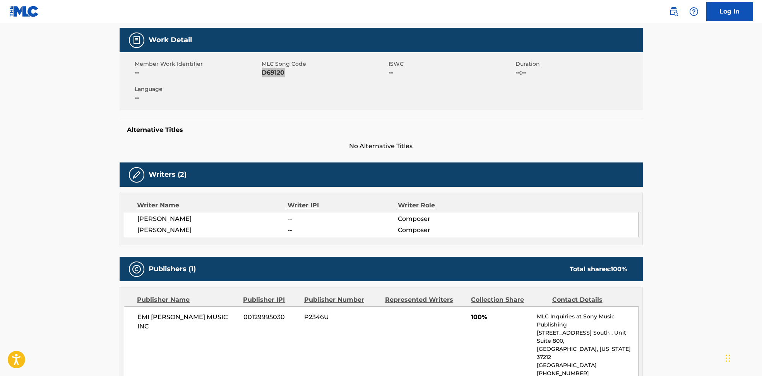
scroll to position [227, 0]
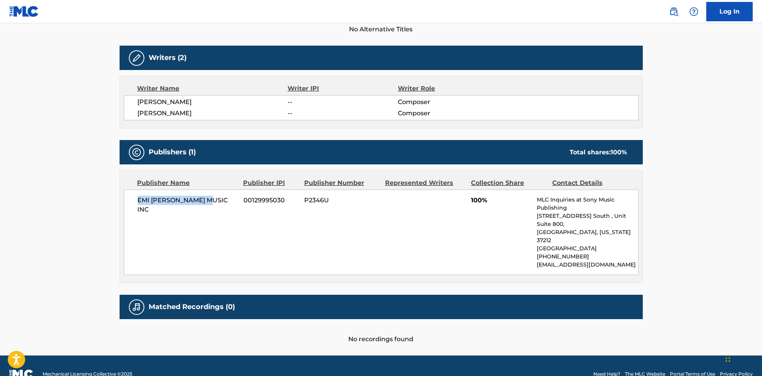
drag, startPoint x: 178, startPoint y: 197, endPoint x: 220, endPoint y: 201, distance: 42.4
click at [218, 201] on div "EMI [PERSON_NAME] MUSIC INC 00129995030 P2346U 100% MLC Inquiries at Sony Music…" at bounding box center [381, 233] width 515 height 86
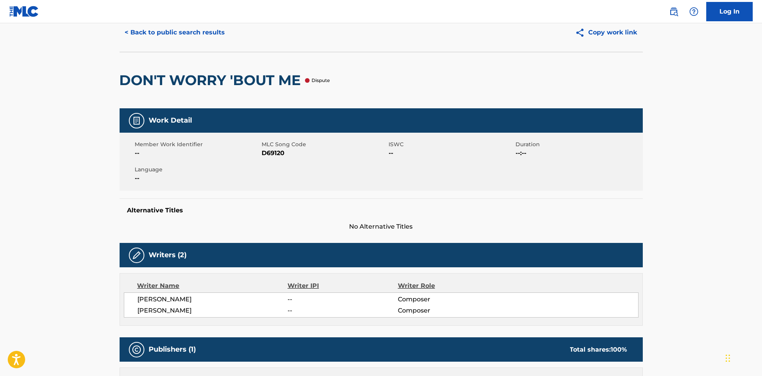
scroll to position [0, 0]
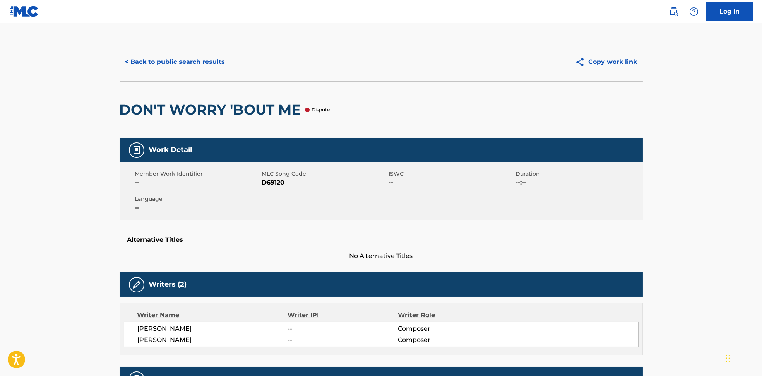
click at [196, 52] on div "< Back to public search results Copy work link" at bounding box center [382, 62] width 524 height 39
click at [199, 62] on button "< Back to public search results" at bounding box center [175, 61] width 111 height 19
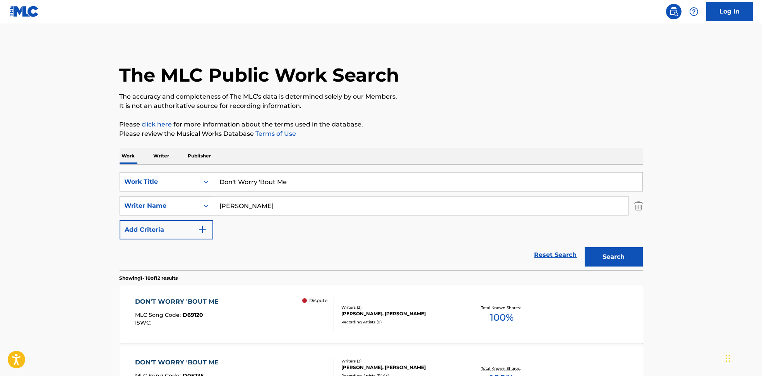
drag, startPoint x: 269, startPoint y: 204, endPoint x: 190, endPoint y: 203, distance: 78.6
click at [190, 203] on div "SearchWithCriteria594c747f-7121-4f51-88ee-f24a471e32c2 Writer Name [PERSON_NAME]" at bounding box center [382, 205] width 524 height 19
paste input "[PERSON_NAME]"
type input "[PERSON_NAME]"
drag, startPoint x: 298, startPoint y: 186, endPoint x: 177, endPoint y: 188, distance: 121.2
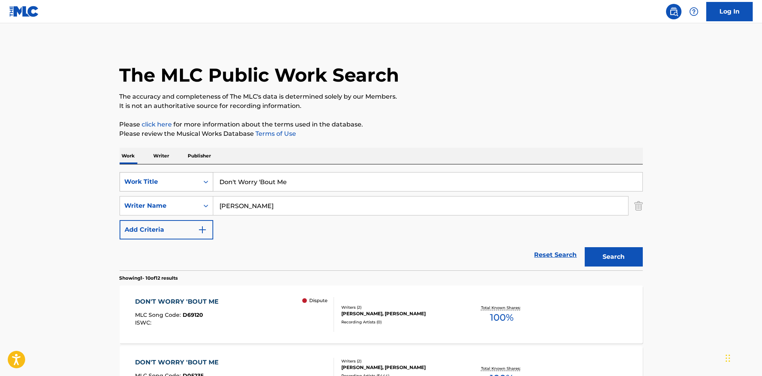
click at [177, 188] on div "SearchWithCriteria6810af65-3269-4f1c-99b2-c66b6a334c3d Work Title Don't Worry '…" at bounding box center [382, 181] width 524 height 19
paste input "Rock for Ever Inner Circl"
drag, startPoint x: 269, startPoint y: 182, endPoint x: 538, endPoint y: 188, distance: 269.2
click at [534, 192] on div "SearchWithCriteria6810af65-3269-4f1c-99b2-c66b6a334c3d Work Title Rock for Ever…" at bounding box center [382, 205] width 524 height 67
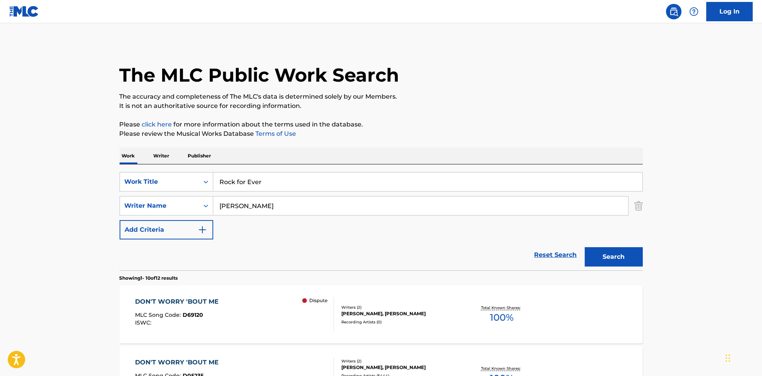
click at [627, 254] on button "Search" at bounding box center [614, 256] width 58 height 19
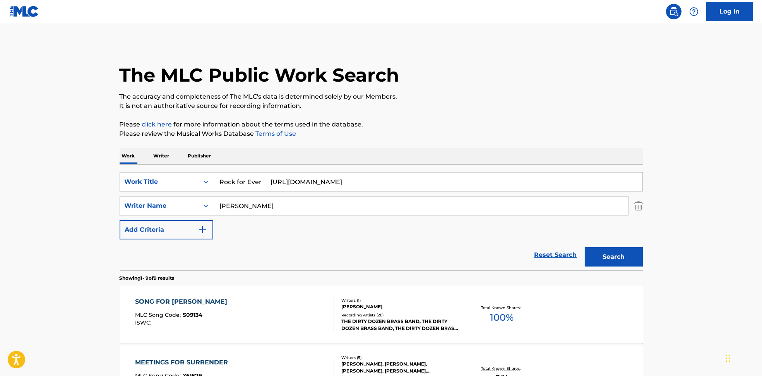
type input "Rock for Ever"
click at [445, 129] on p "Please review the Musical Works Database Terms of Use" at bounding box center [382, 133] width 524 height 9
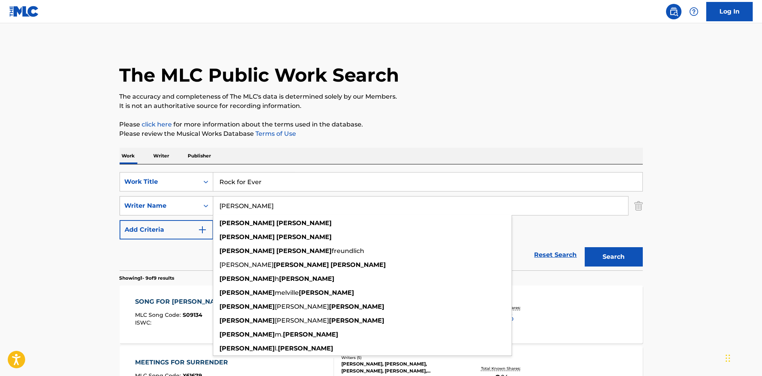
drag, startPoint x: 296, startPoint y: 206, endPoint x: 190, endPoint y: 201, distance: 106.2
click at [125, 202] on div "SearchWithCriteria594c747f-7121-4f51-88ee-f24a471e32c2 Writer Name [PERSON_NAME…" at bounding box center [382, 205] width 524 height 19
paste input "[PERSON_NAME]"
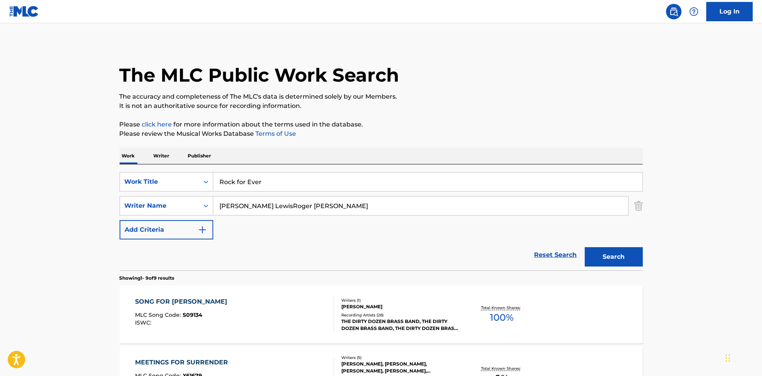
drag, startPoint x: 248, startPoint y: 206, endPoint x: 694, endPoint y: 272, distance: 451.1
click at [605, 257] on button "Search" at bounding box center [614, 256] width 58 height 19
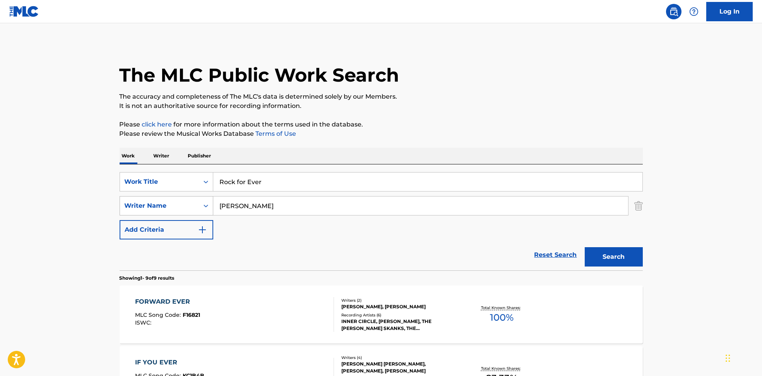
drag, startPoint x: 264, startPoint y: 209, endPoint x: 209, endPoint y: 218, distance: 56.0
click at [170, 207] on div "SearchWithCriteria594c747f-7121-4f51-88ee-f24a471e32c2 Writer Name [PERSON_NAME]" at bounding box center [382, 205] width 524 height 19
paste input "[PERSON_NAME] [PERSON_NAME]"
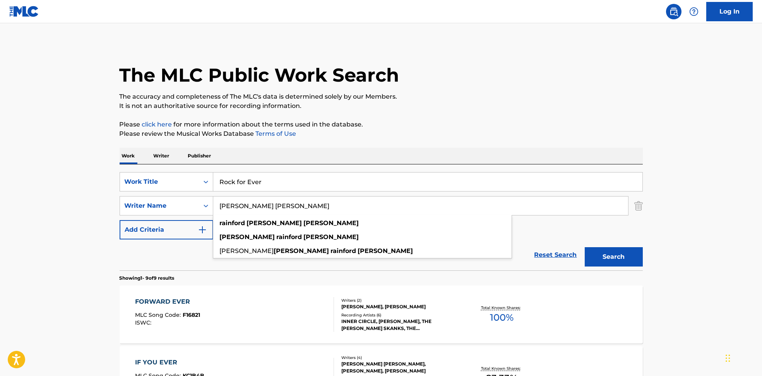
type input "[PERSON_NAME] [PERSON_NAME]"
click at [598, 261] on button "Search" at bounding box center [614, 256] width 58 height 19
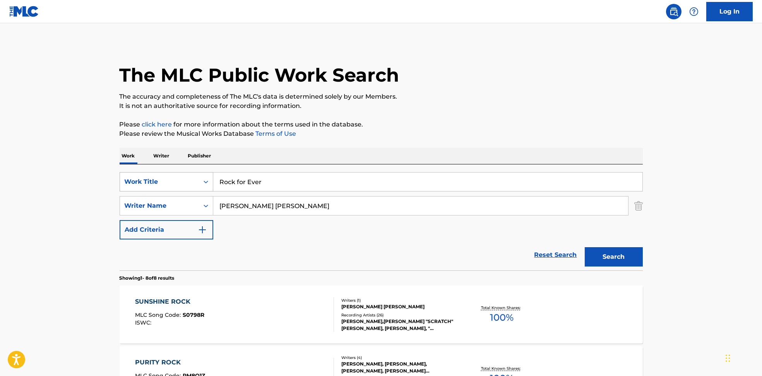
drag, startPoint x: 309, startPoint y: 179, endPoint x: 133, endPoint y: 179, distance: 175.8
click at [133, 179] on div "SearchWithCriteria6810af65-3269-4f1c-99b2-c66b6a334c3d Work Title Rock for Ever" at bounding box center [382, 181] width 524 height 19
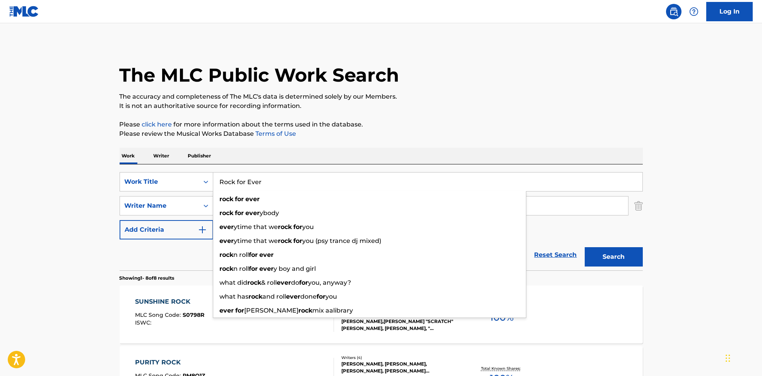
paste input "Black [PERSON_NAME] Dub Mad Professor"
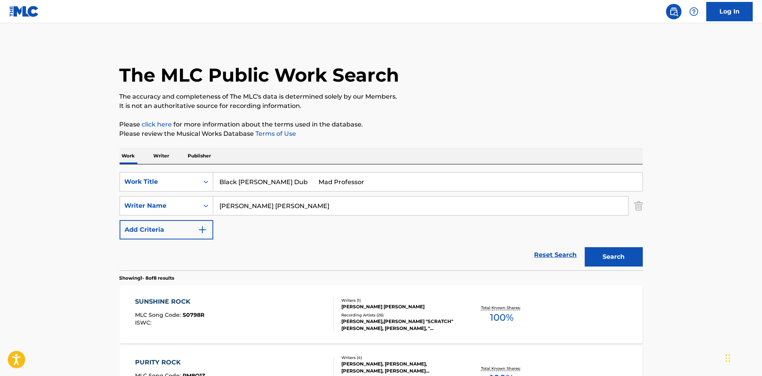
drag, startPoint x: 296, startPoint y: 180, endPoint x: 572, endPoint y: 168, distance: 275.6
click at [560, 174] on input "Black [PERSON_NAME] Dub Mad Professor" at bounding box center [427, 182] width 429 height 19
type input "Black [PERSON_NAME] Dub"
click at [612, 262] on button "Search" at bounding box center [614, 256] width 58 height 19
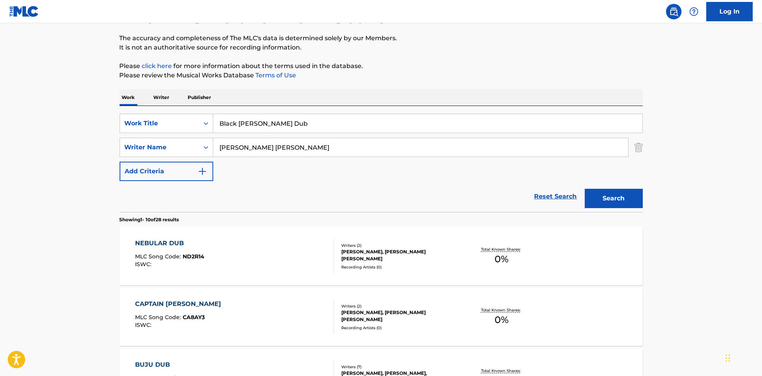
scroll to position [103, 0]
